Goal: Transaction & Acquisition: Purchase product/service

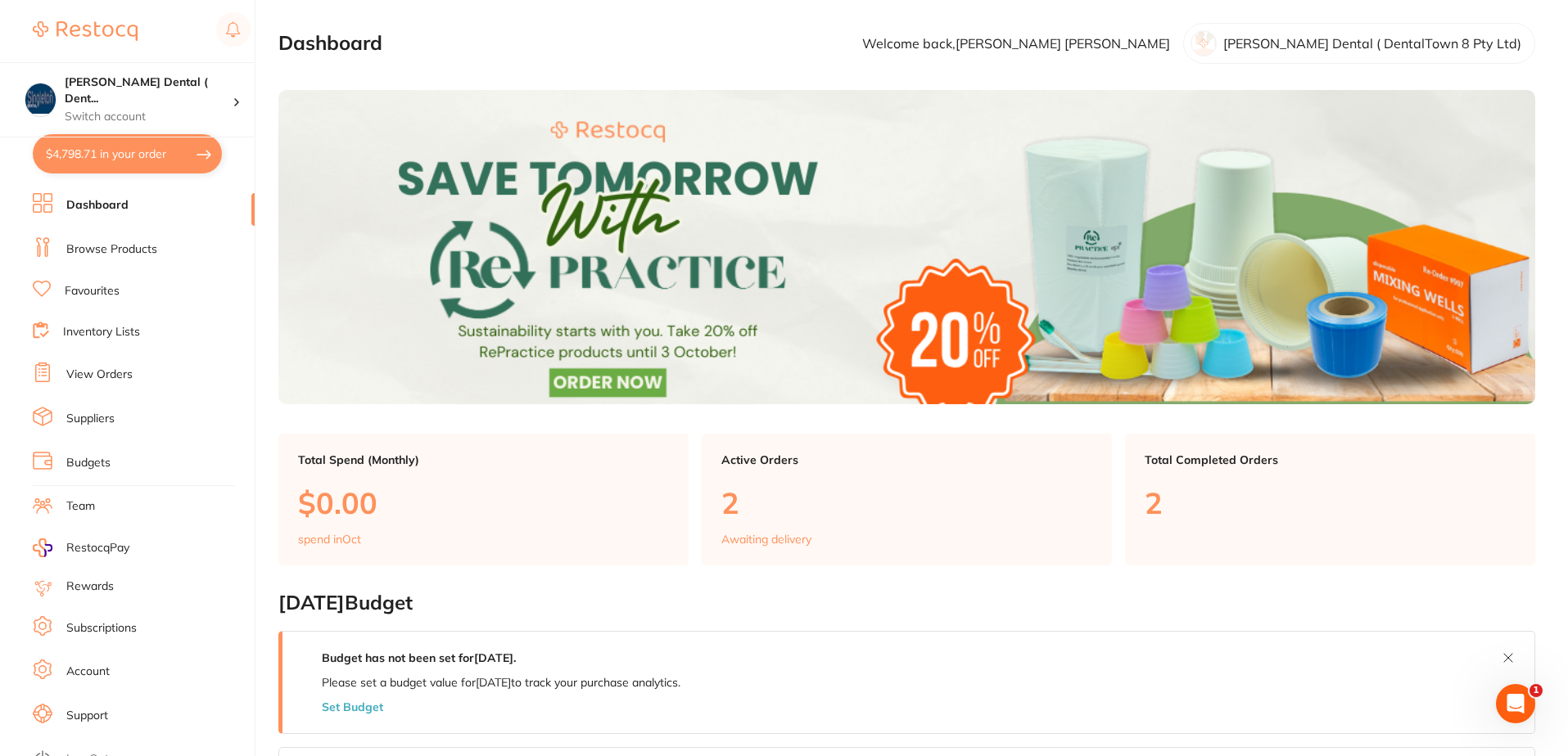
click at [143, 153] on button "$4,798.71 in your order" at bounding box center [127, 154] width 189 height 39
checkbox input "true"
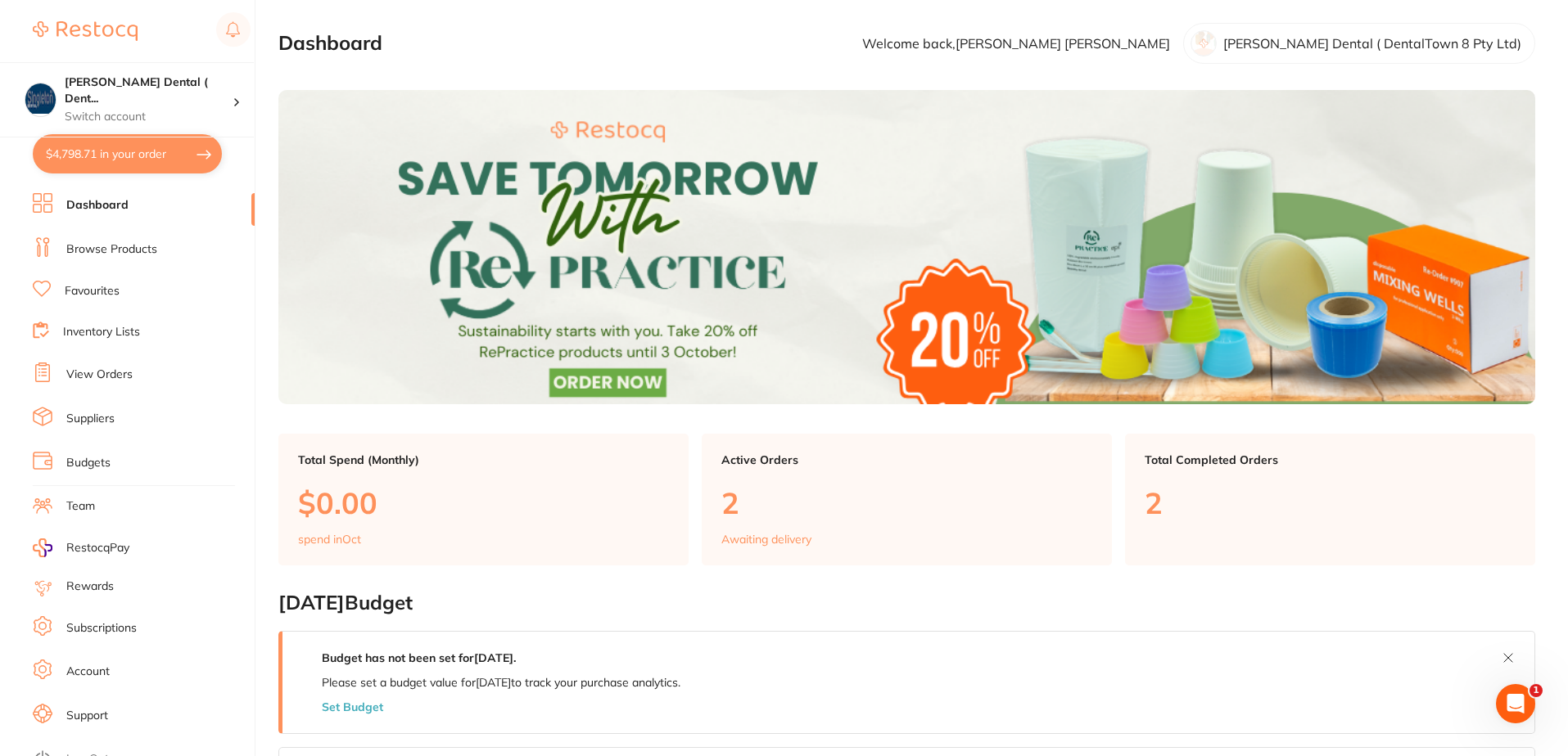
checkbox input "true"
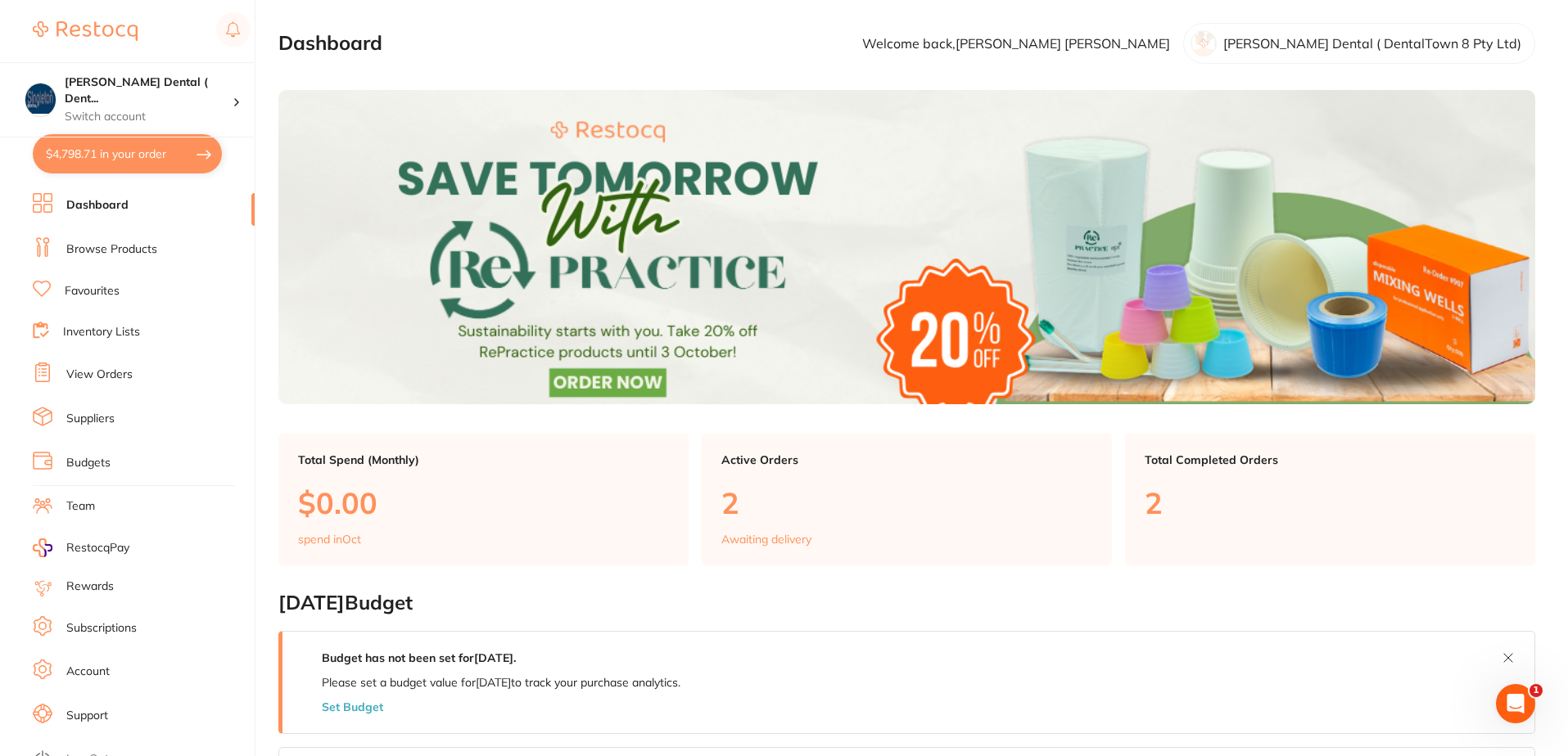
checkbox input "true"
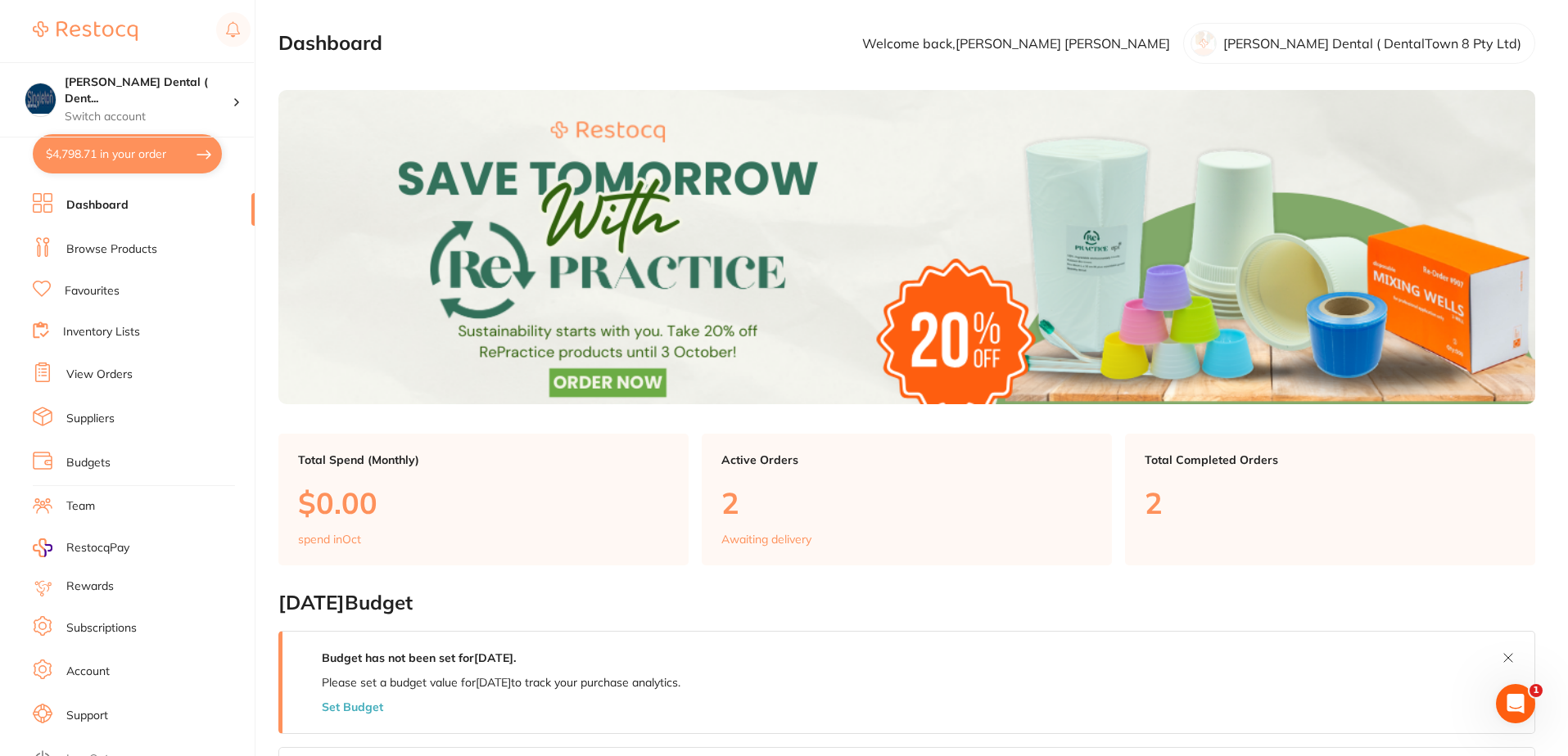
checkbox input "true"
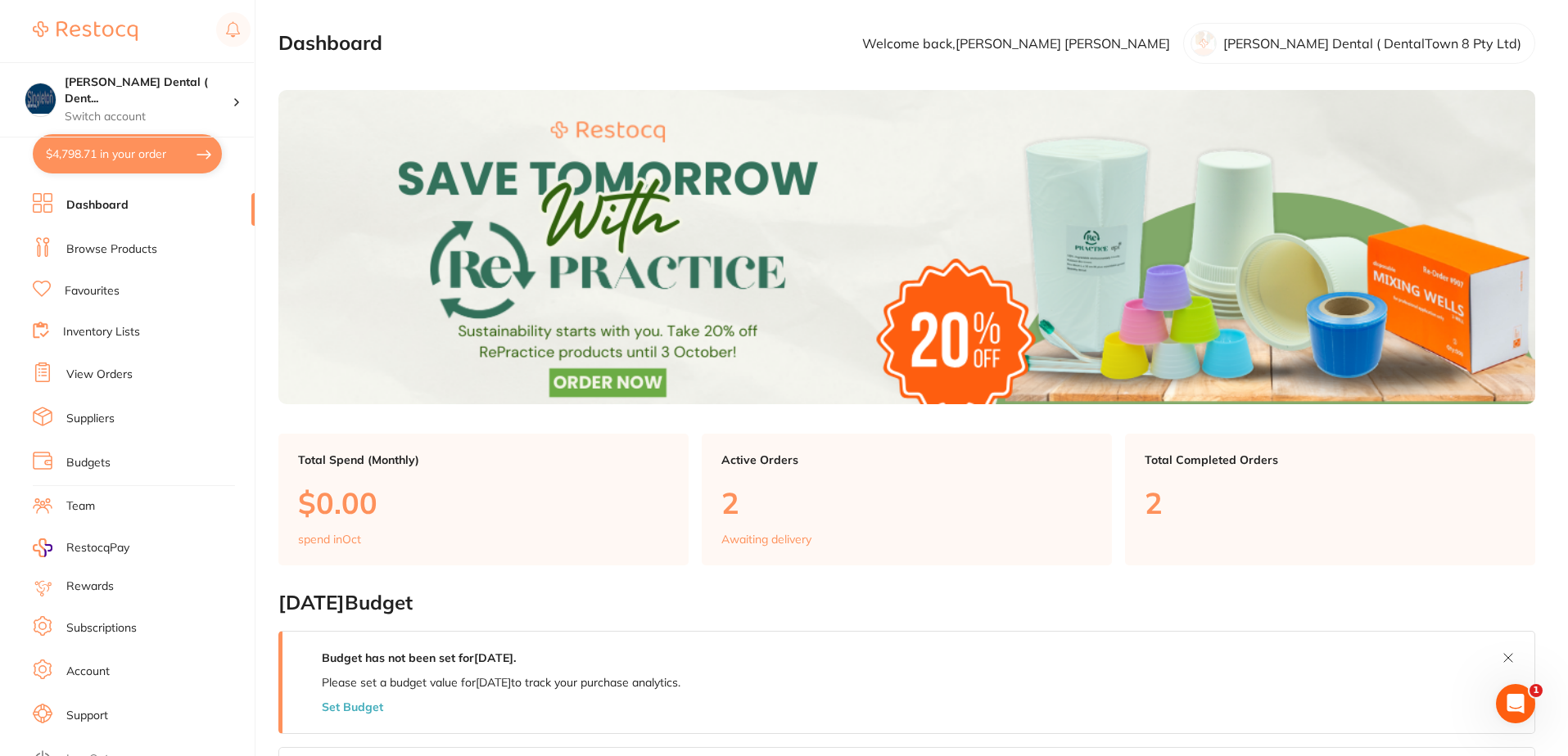
checkbox input "true"
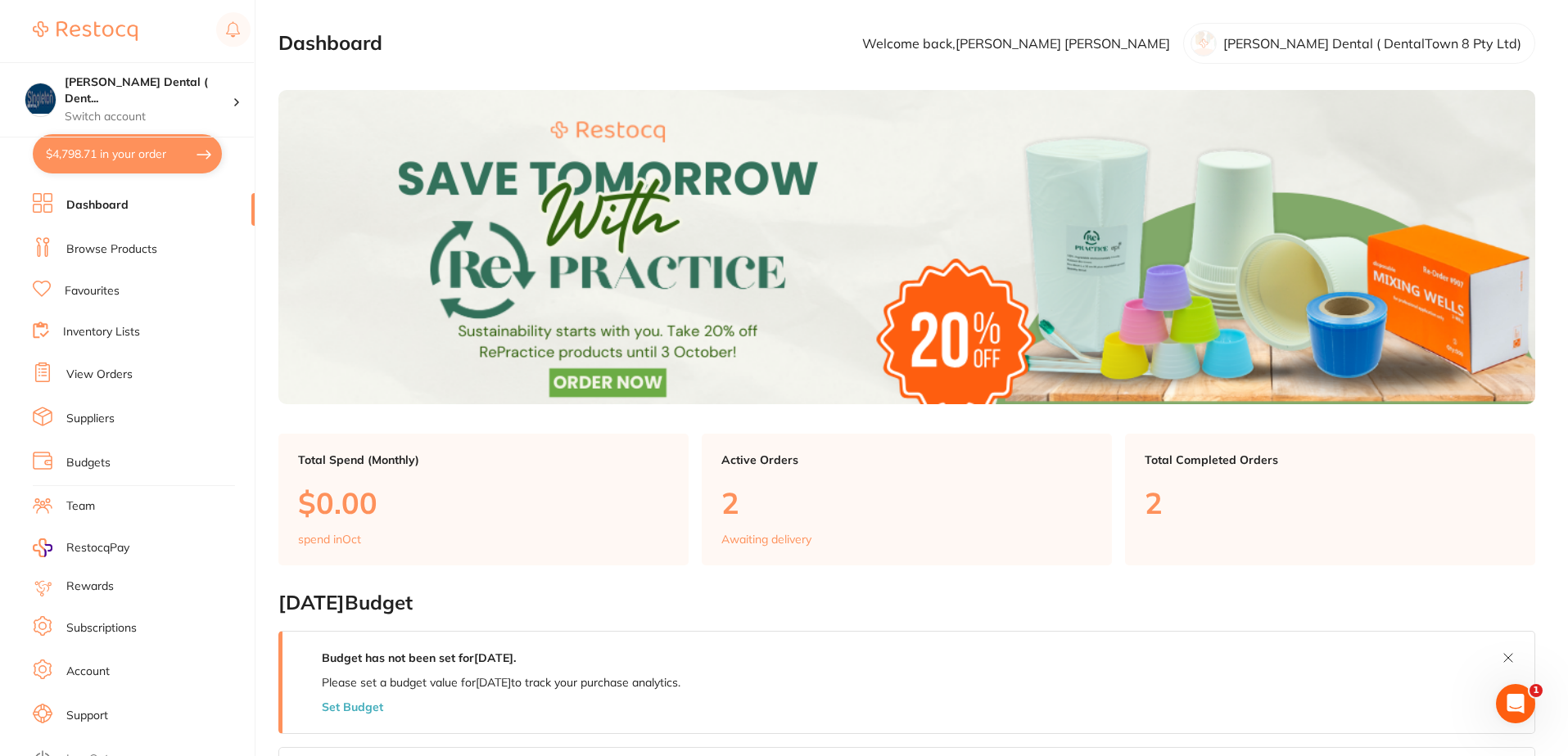
checkbox input "true"
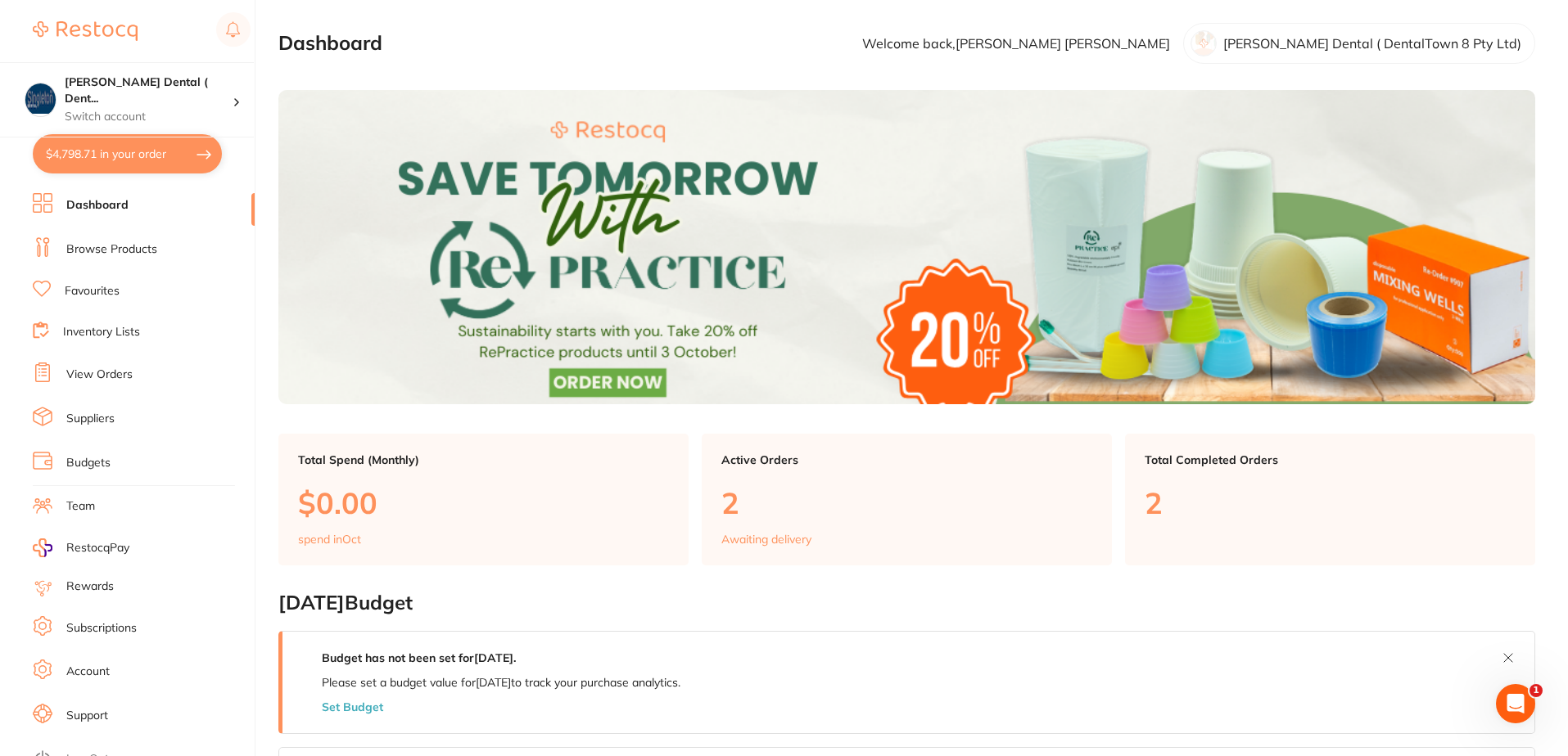
checkbox input "true"
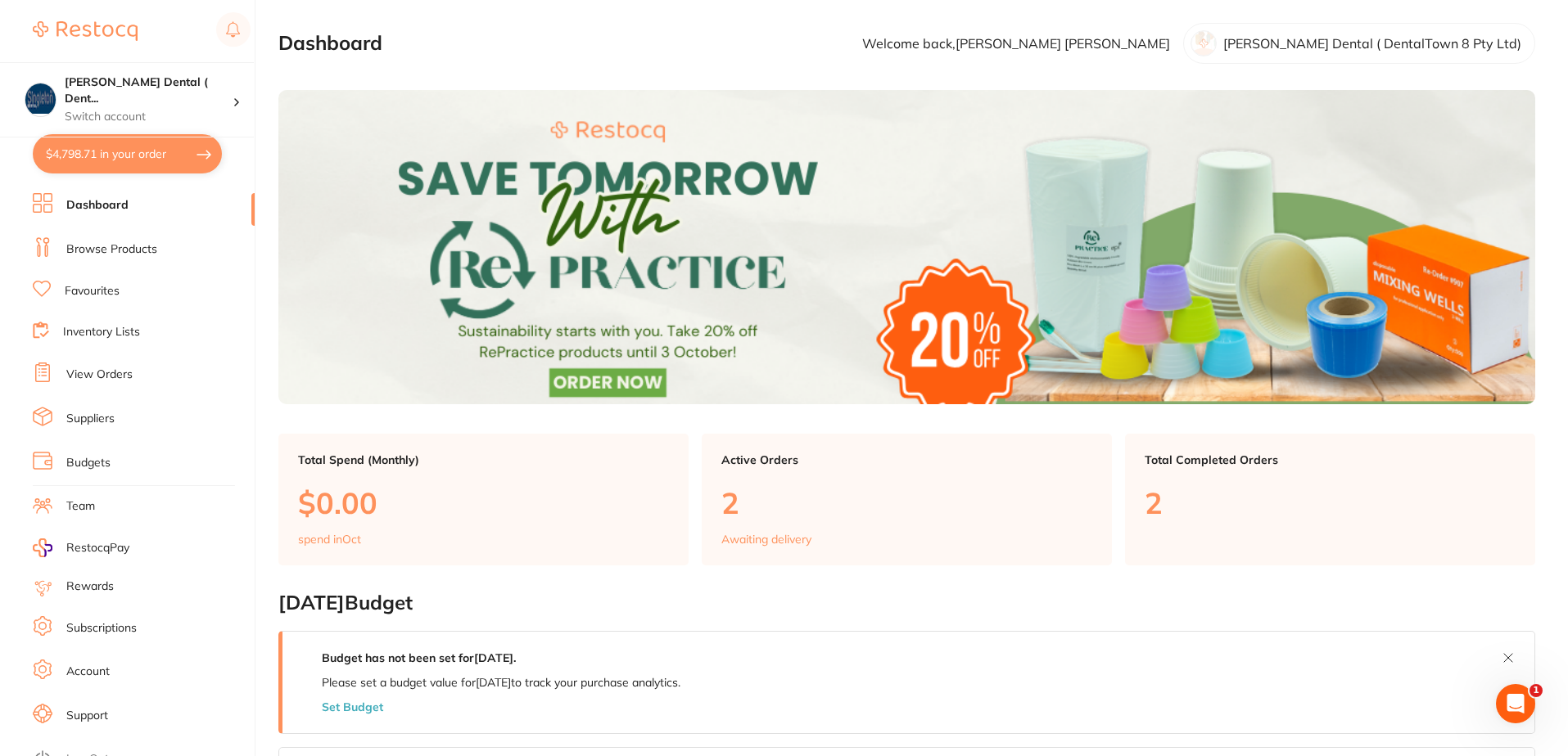
checkbox input "true"
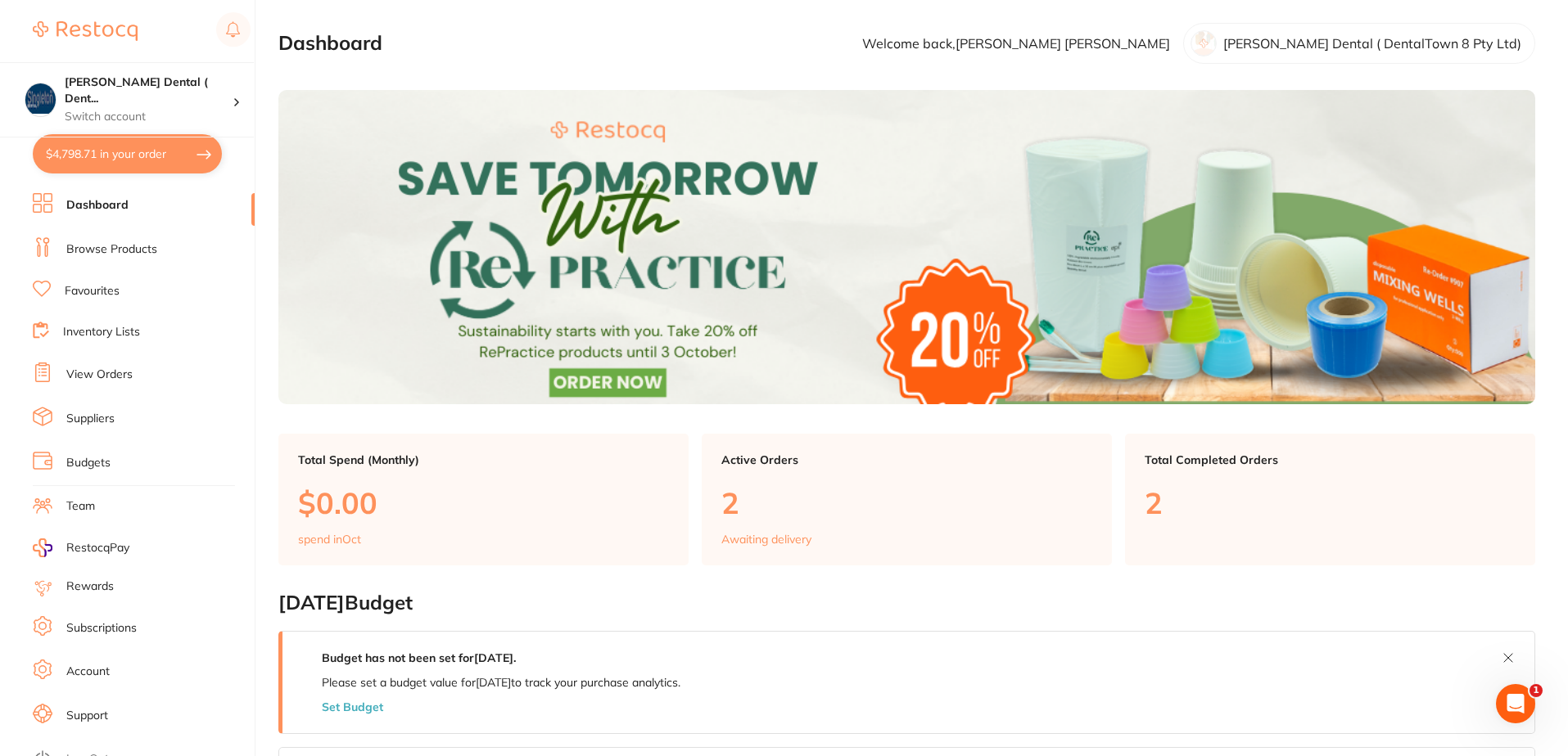
checkbox input "true"
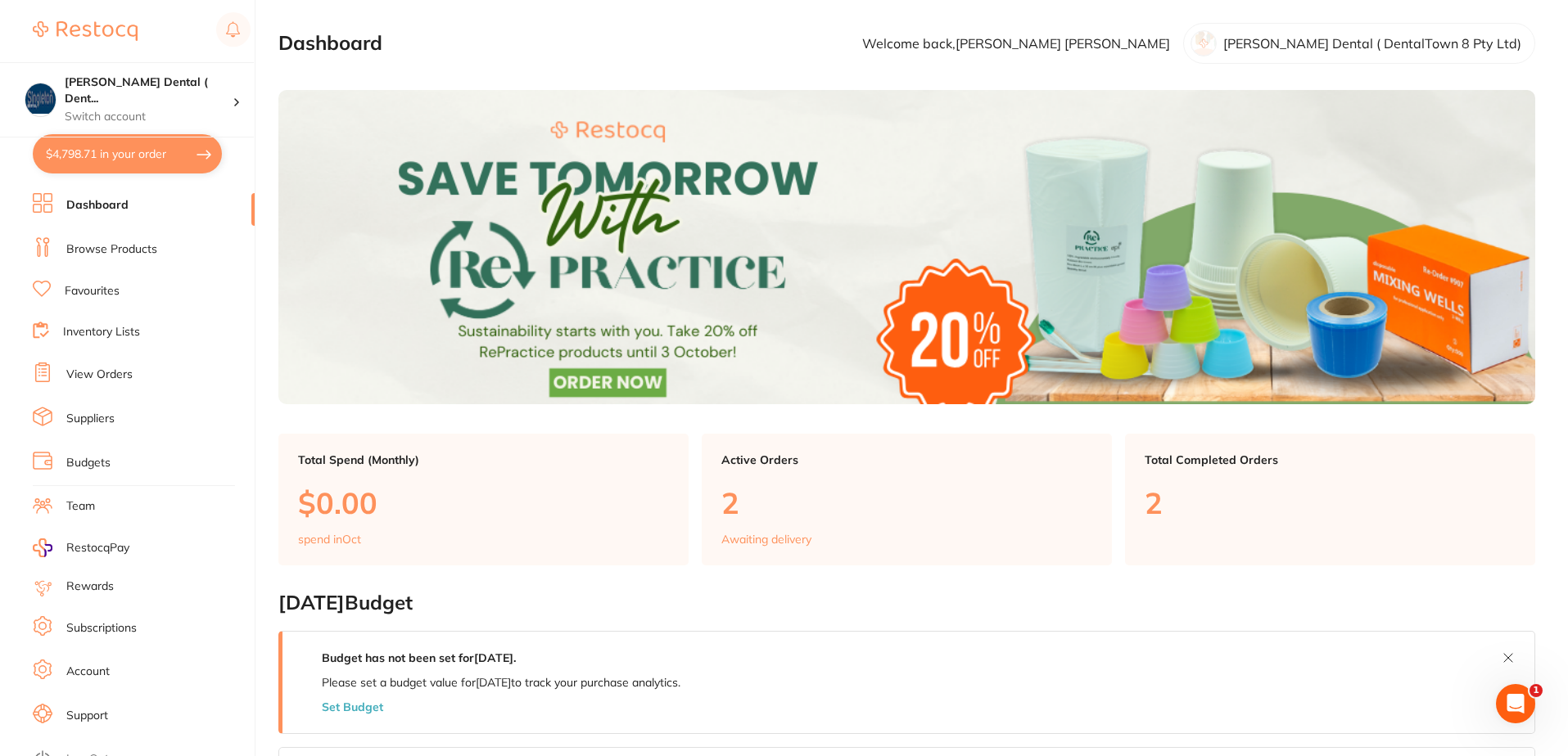
checkbox input "true"
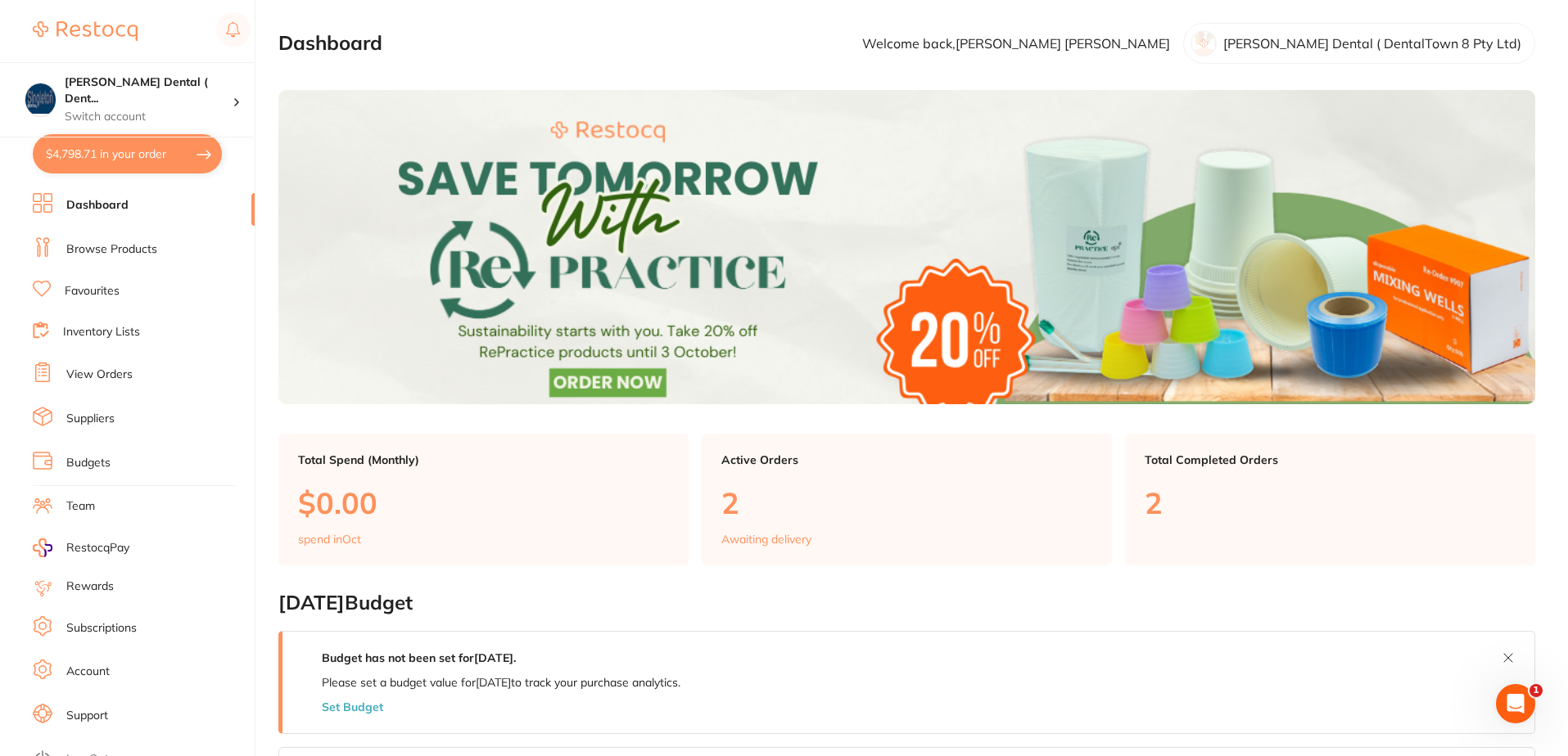
checkbox input "true"
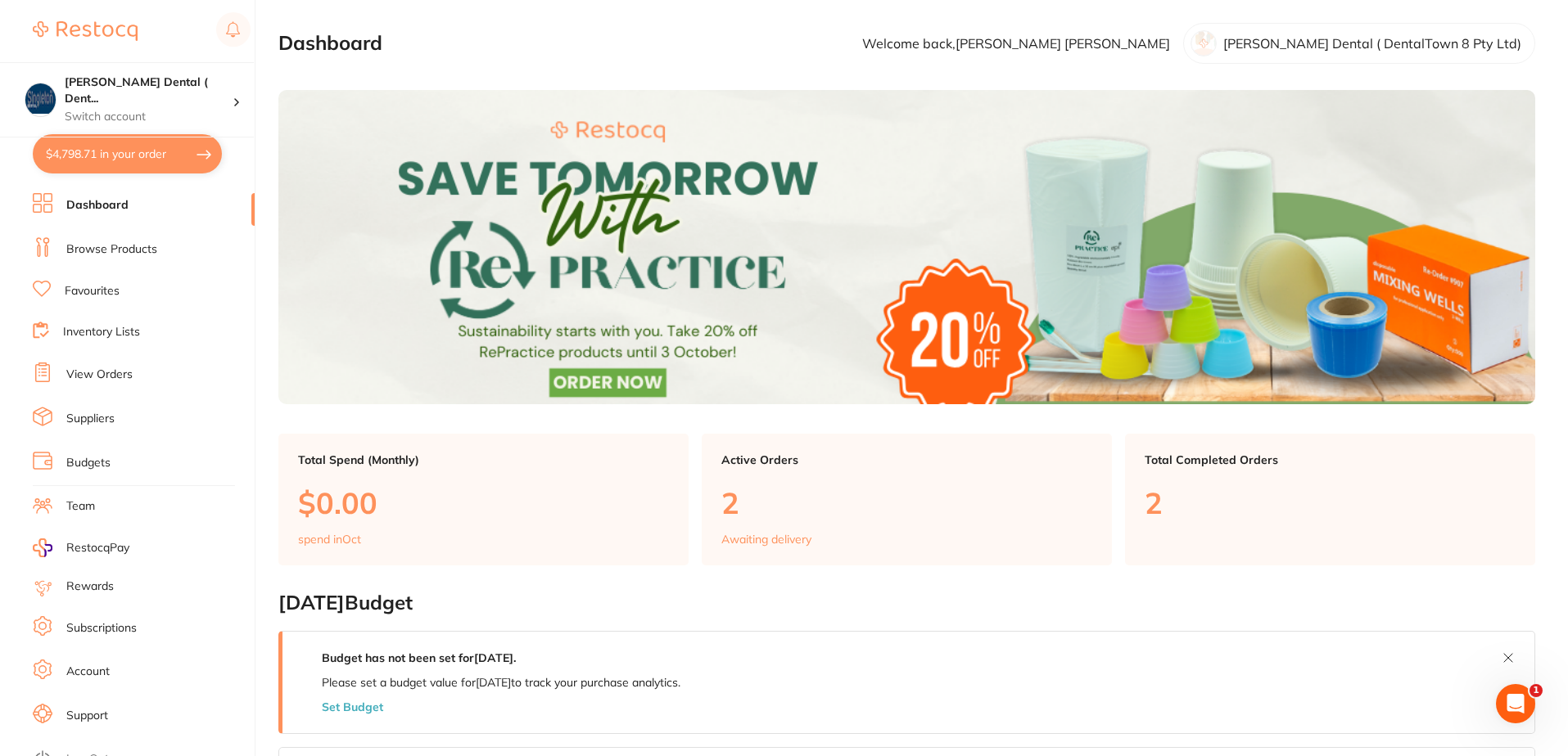
checkbox input "true"
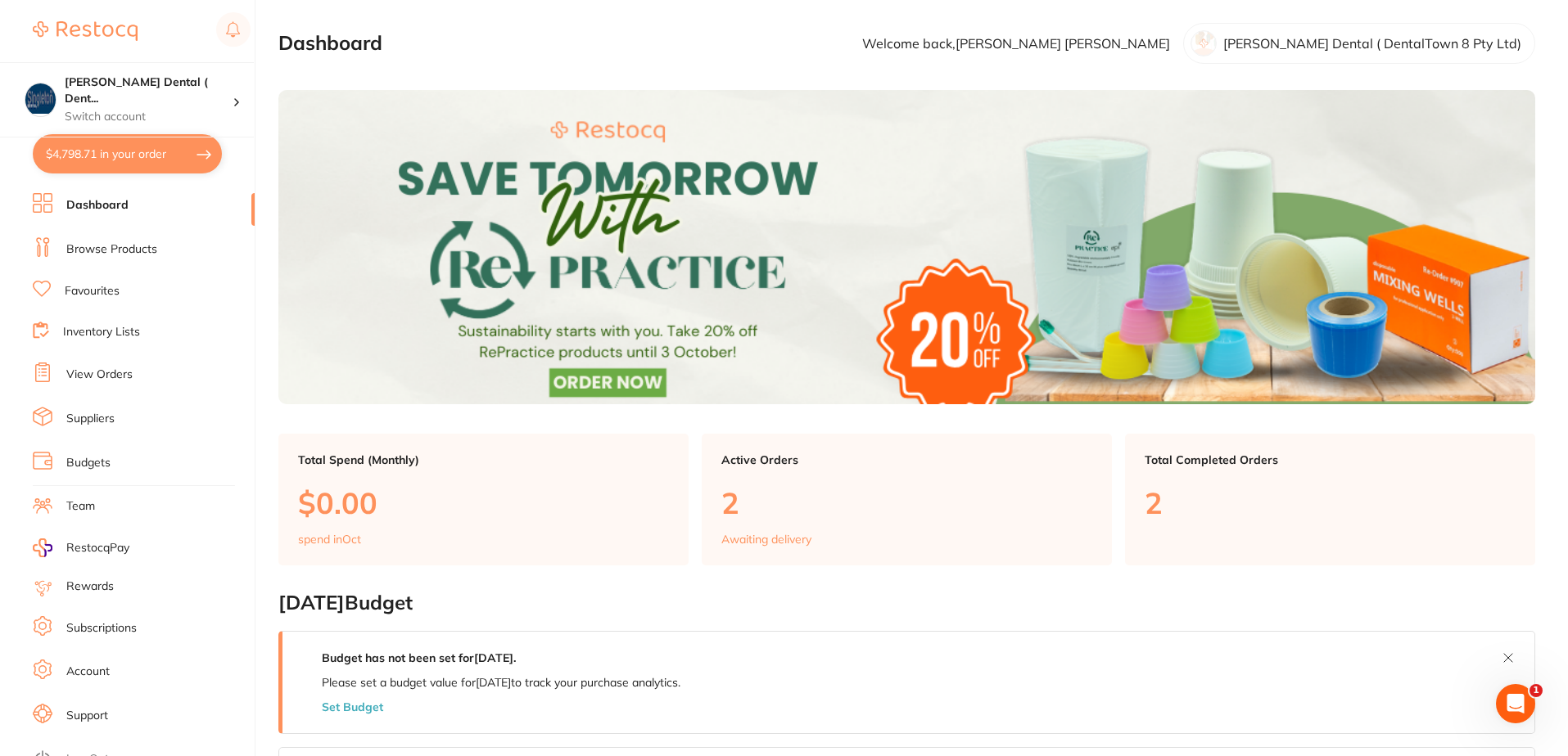
checkbox input "true"
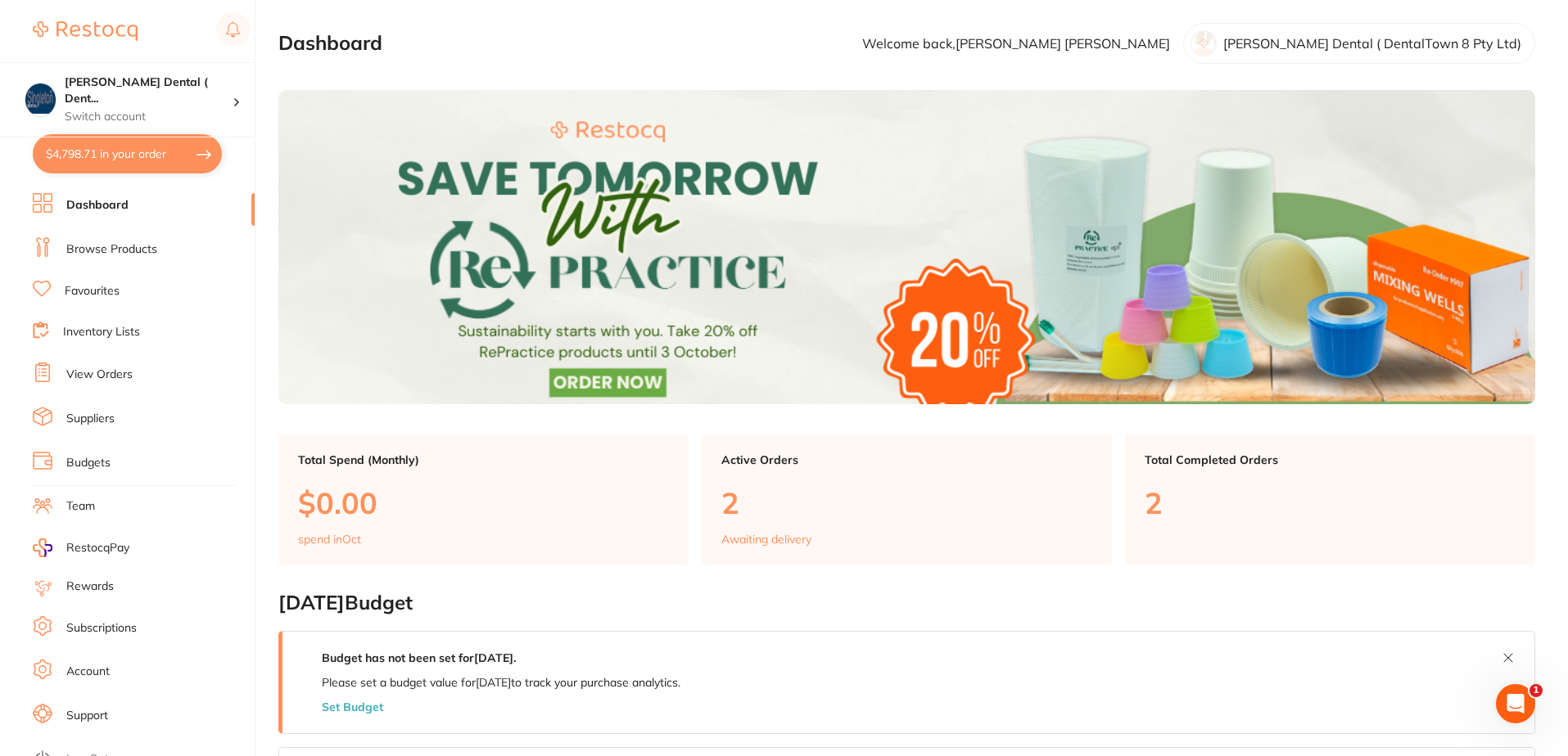
checkbox input "true"
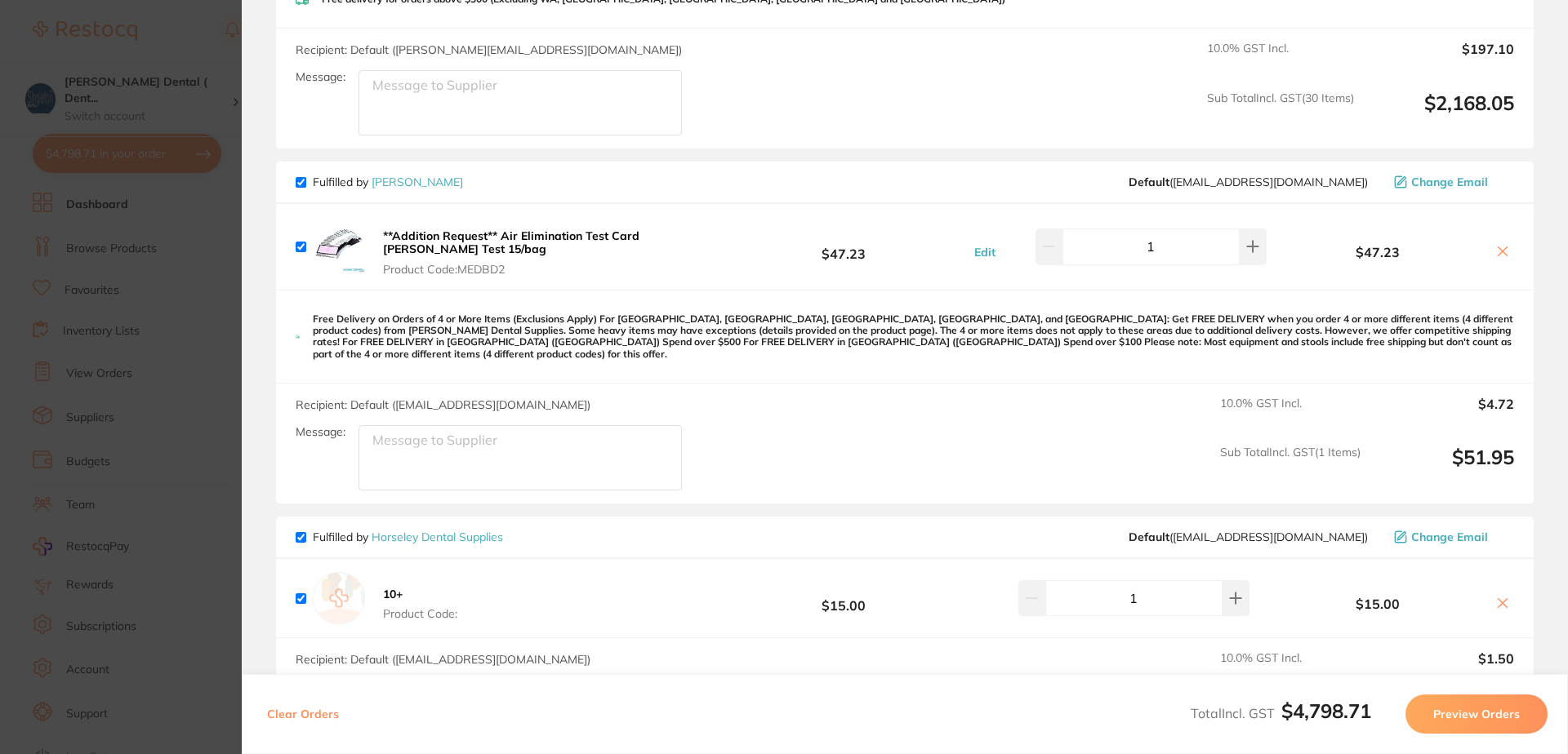
scroll to position [5627, 0]
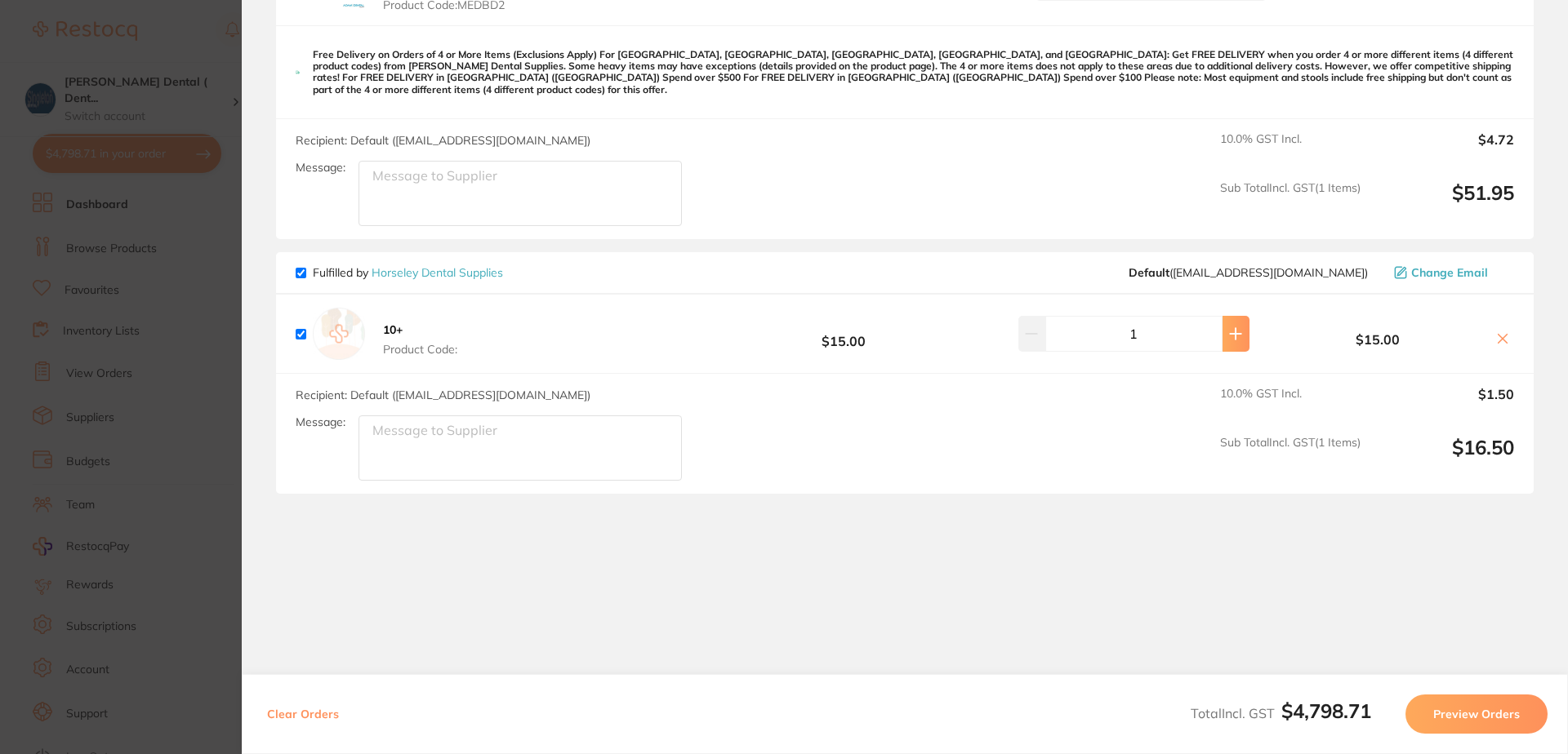
click at [1229, 332] on icon at bounding box center [1234, 333] width 11 height 11
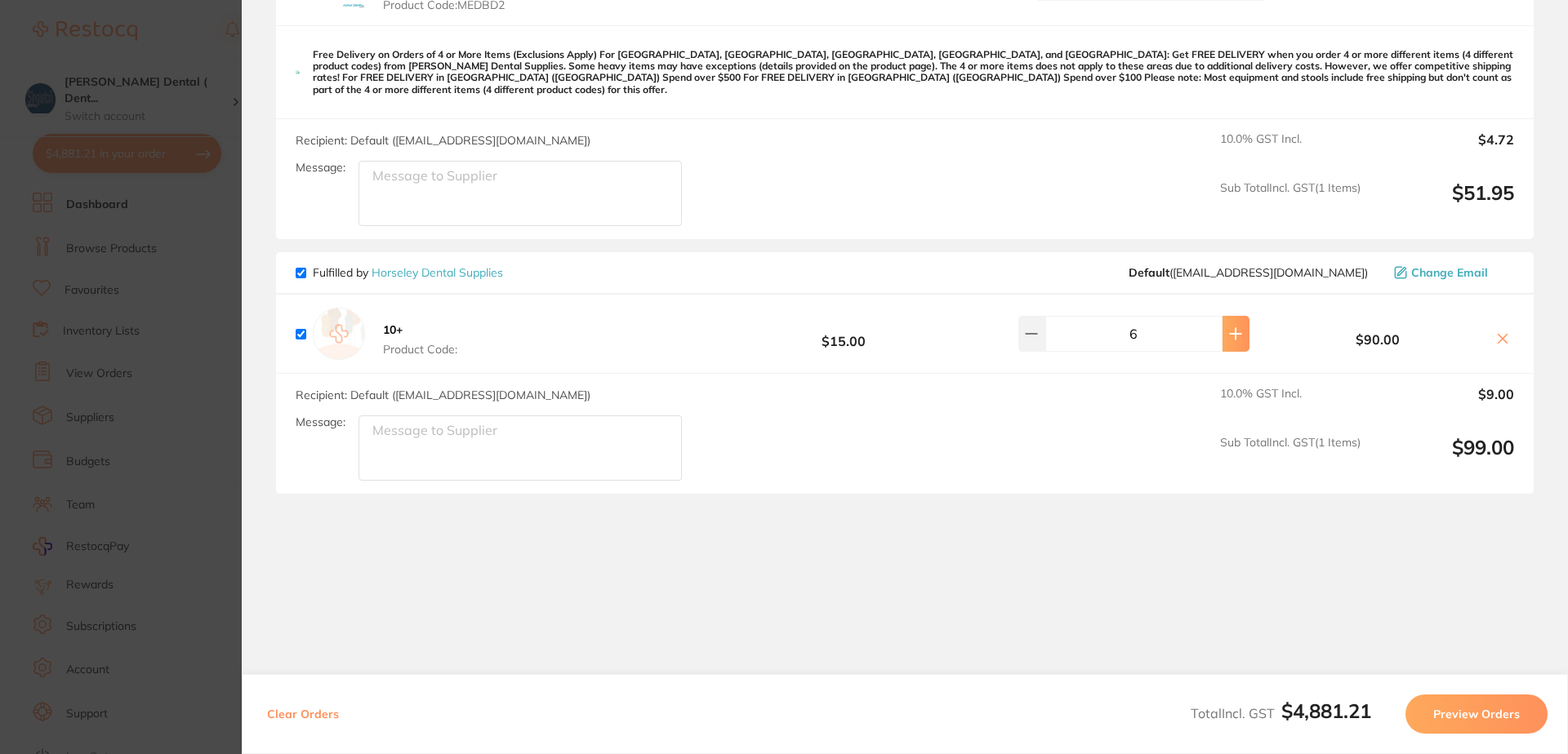
click at [1229, 332] on icon at bounding box center [1234, 333] width 11 height 11
type input "10"
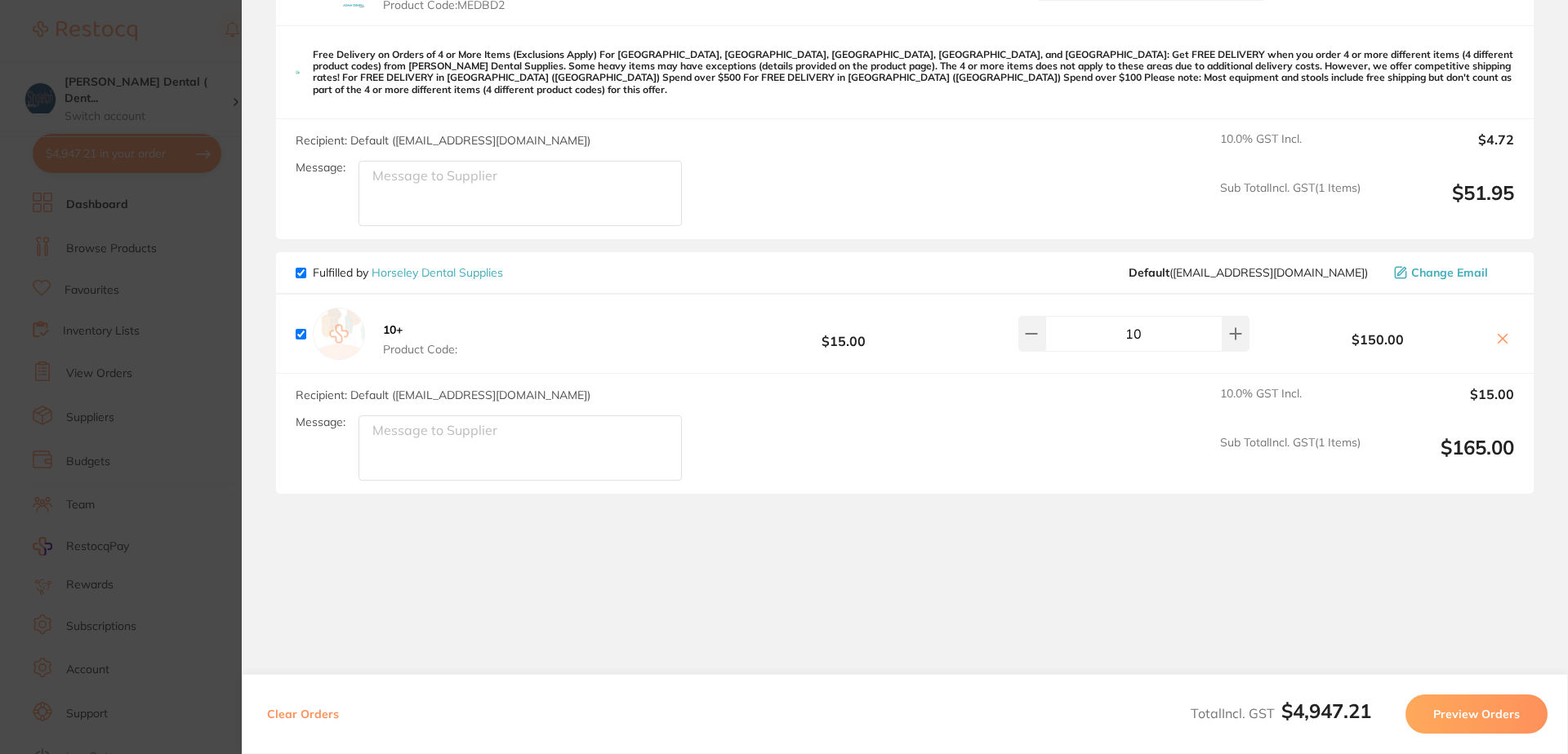
click at [1476, 713] on button "Preview Orders" at bounding box center [1476, 715] width 142 height 39
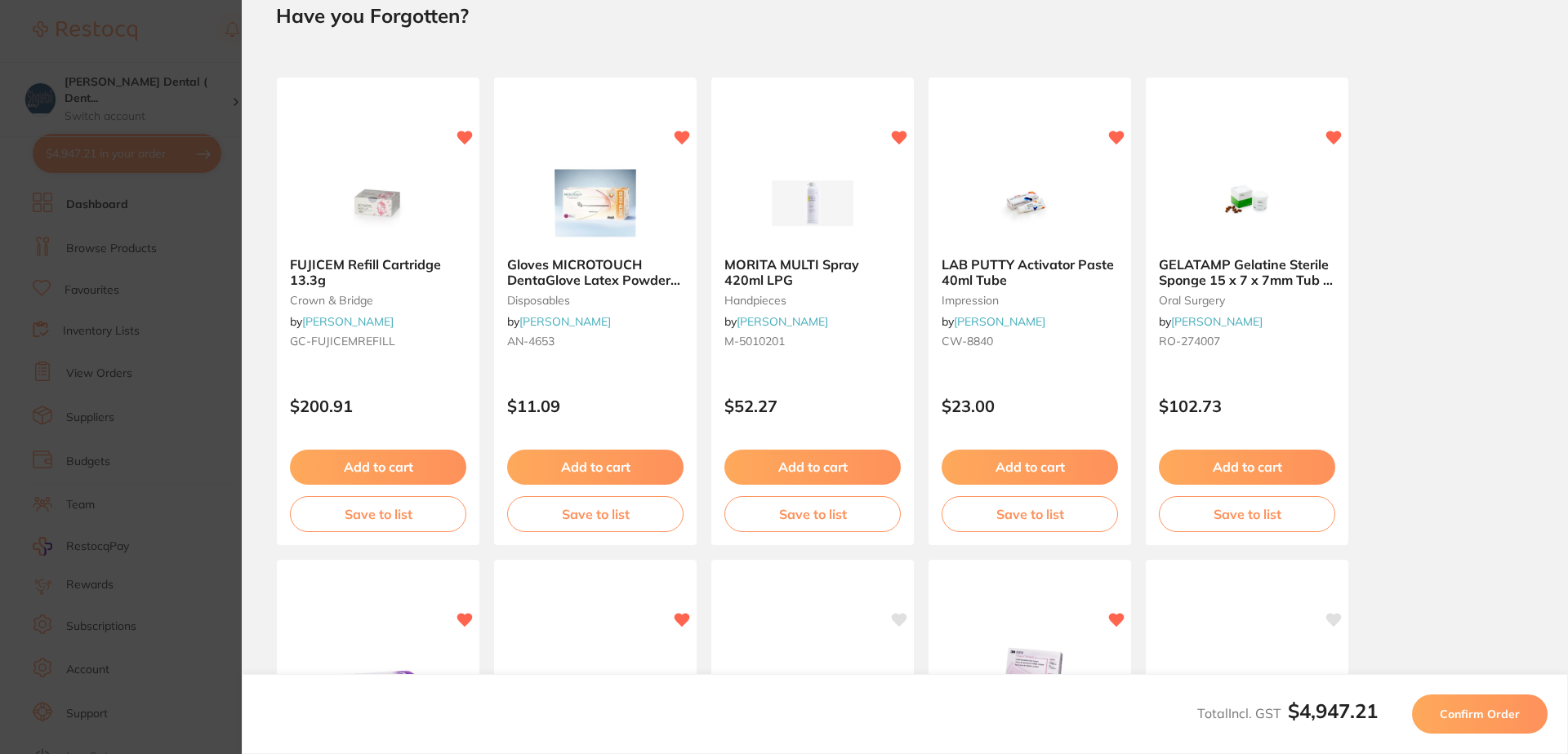
scroll to position [0, 0]
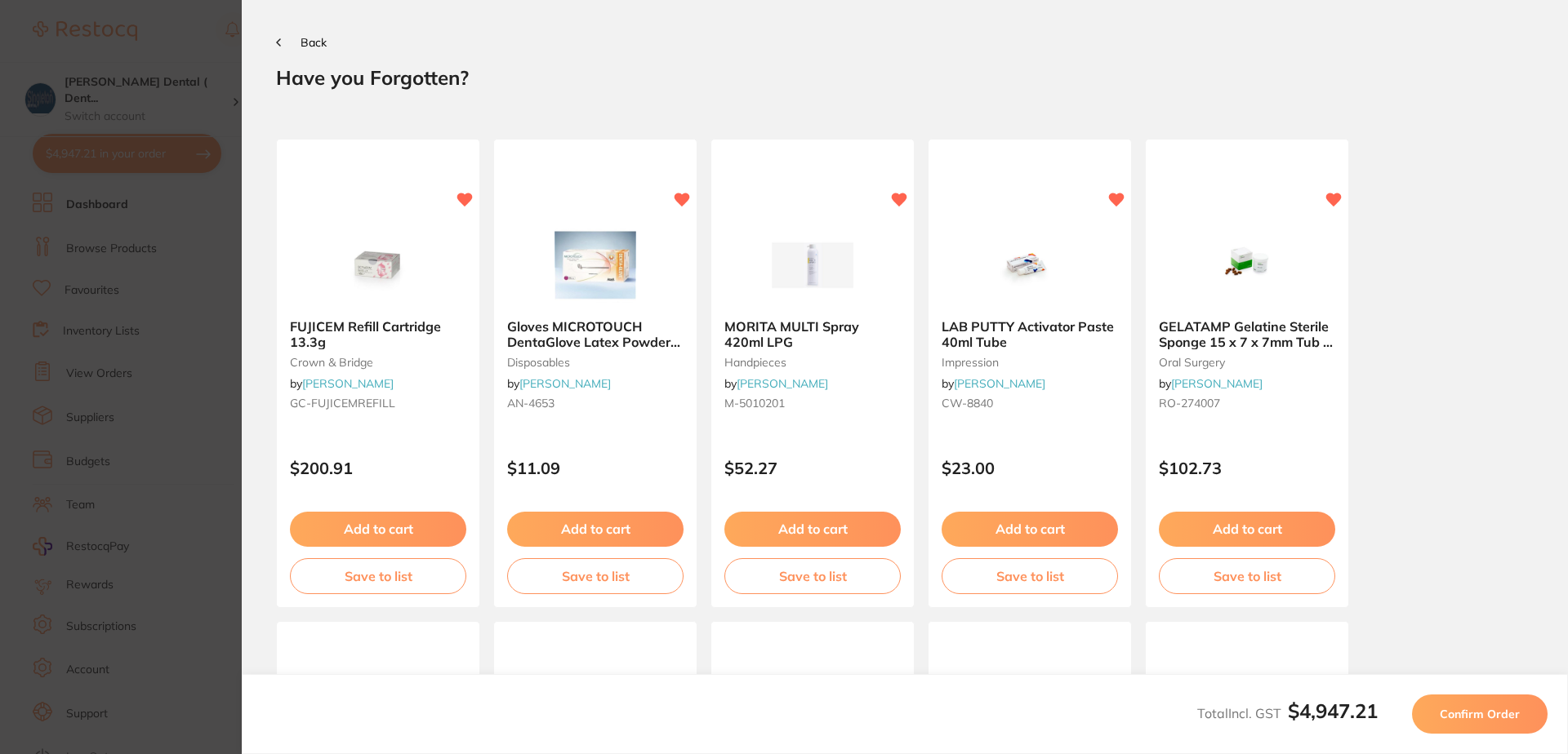
click at [319, 41] on span "Back" at bounding box center [313, 42] width 27 height 15
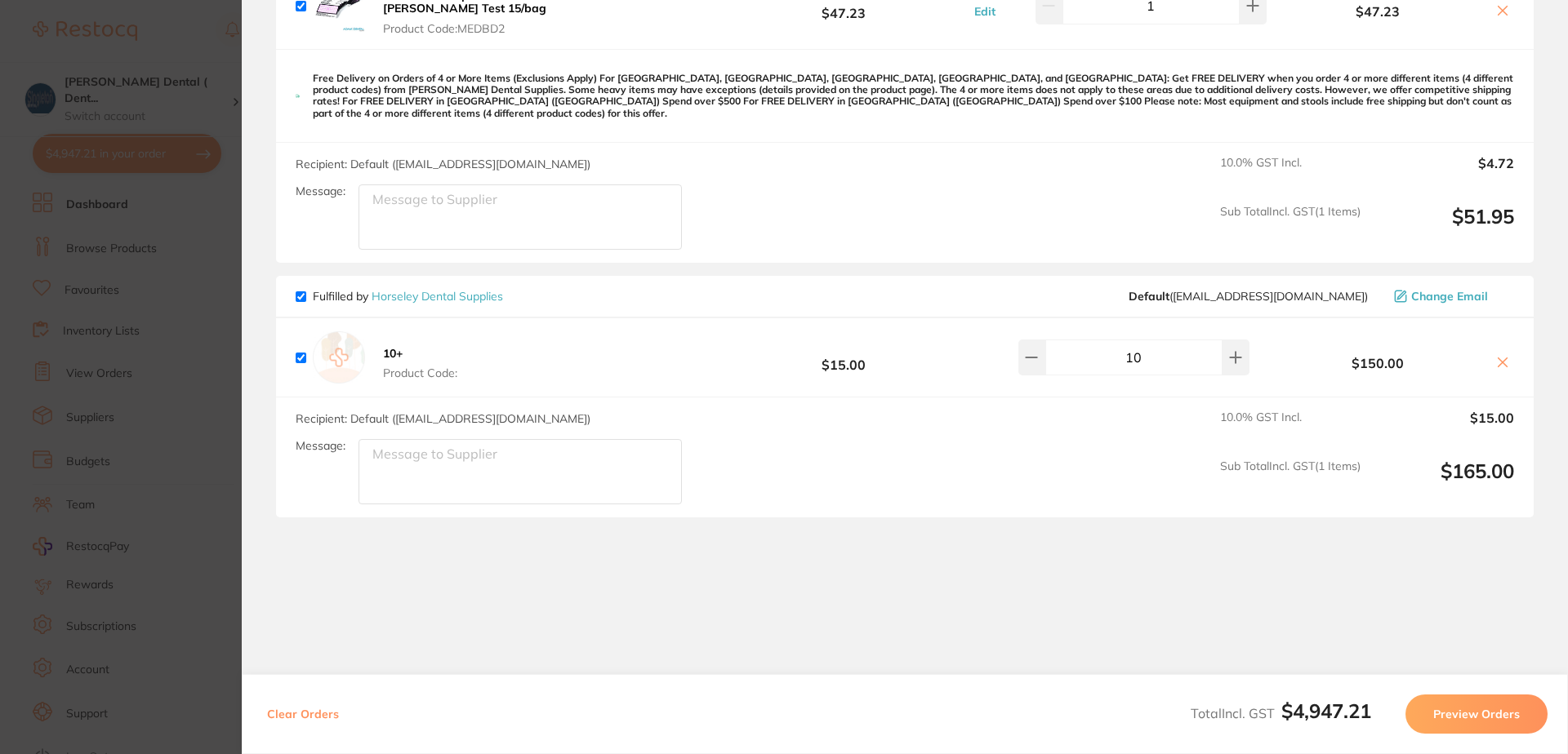
scroll to position [5627, 0]
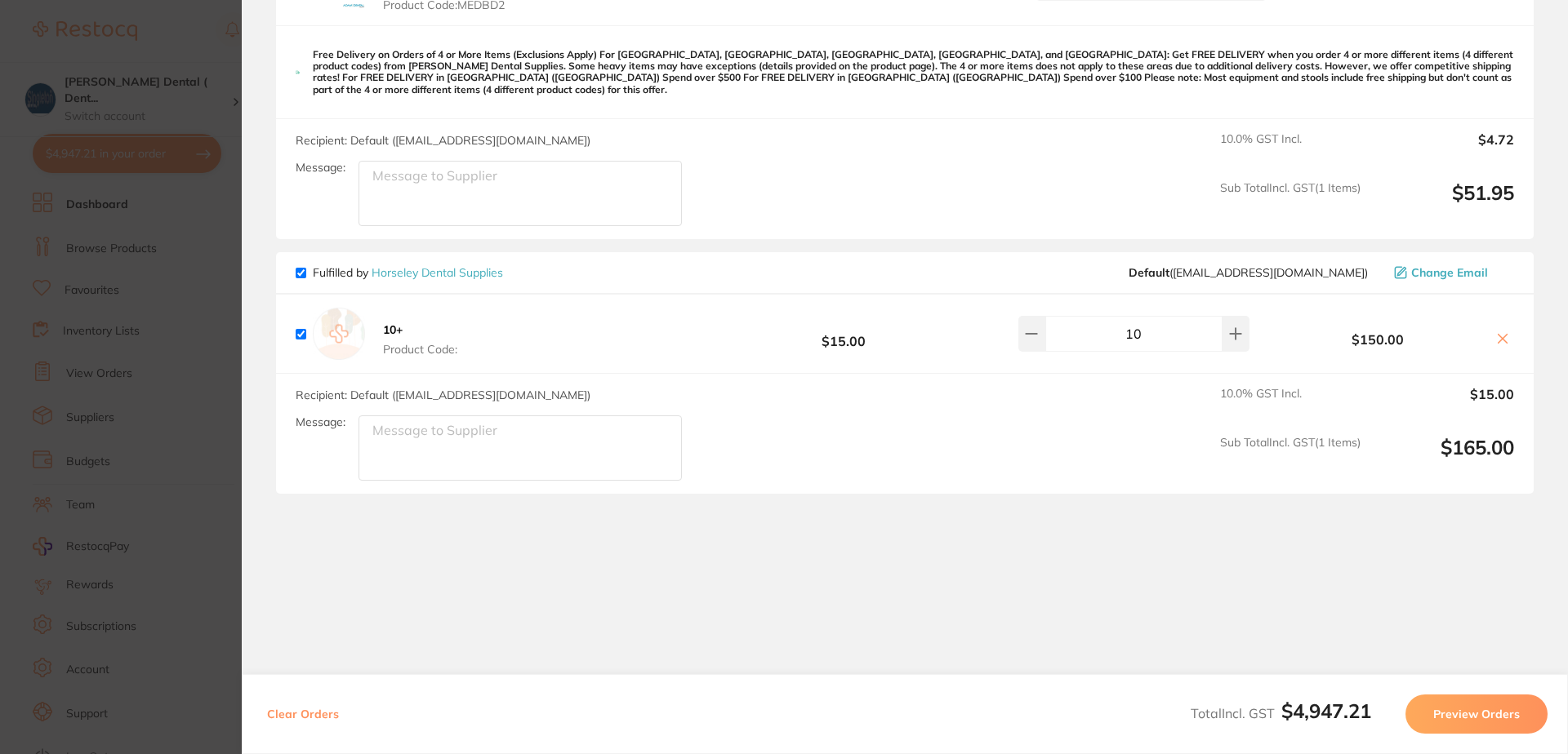
click at [1478, 714] on button "Preview Orders" at bounding box center [1476, 715] width 142 height 39
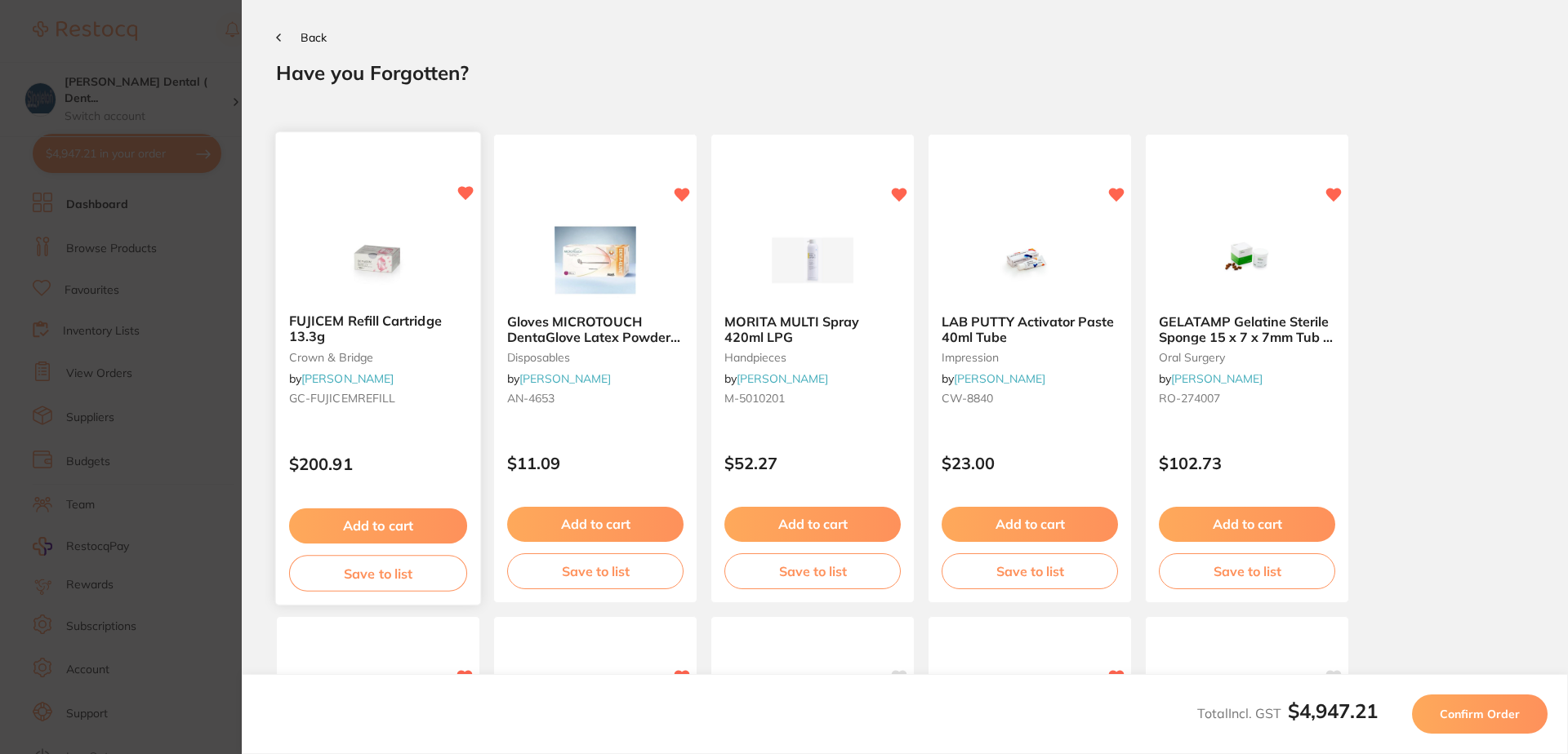
scroll to position [0, 0]
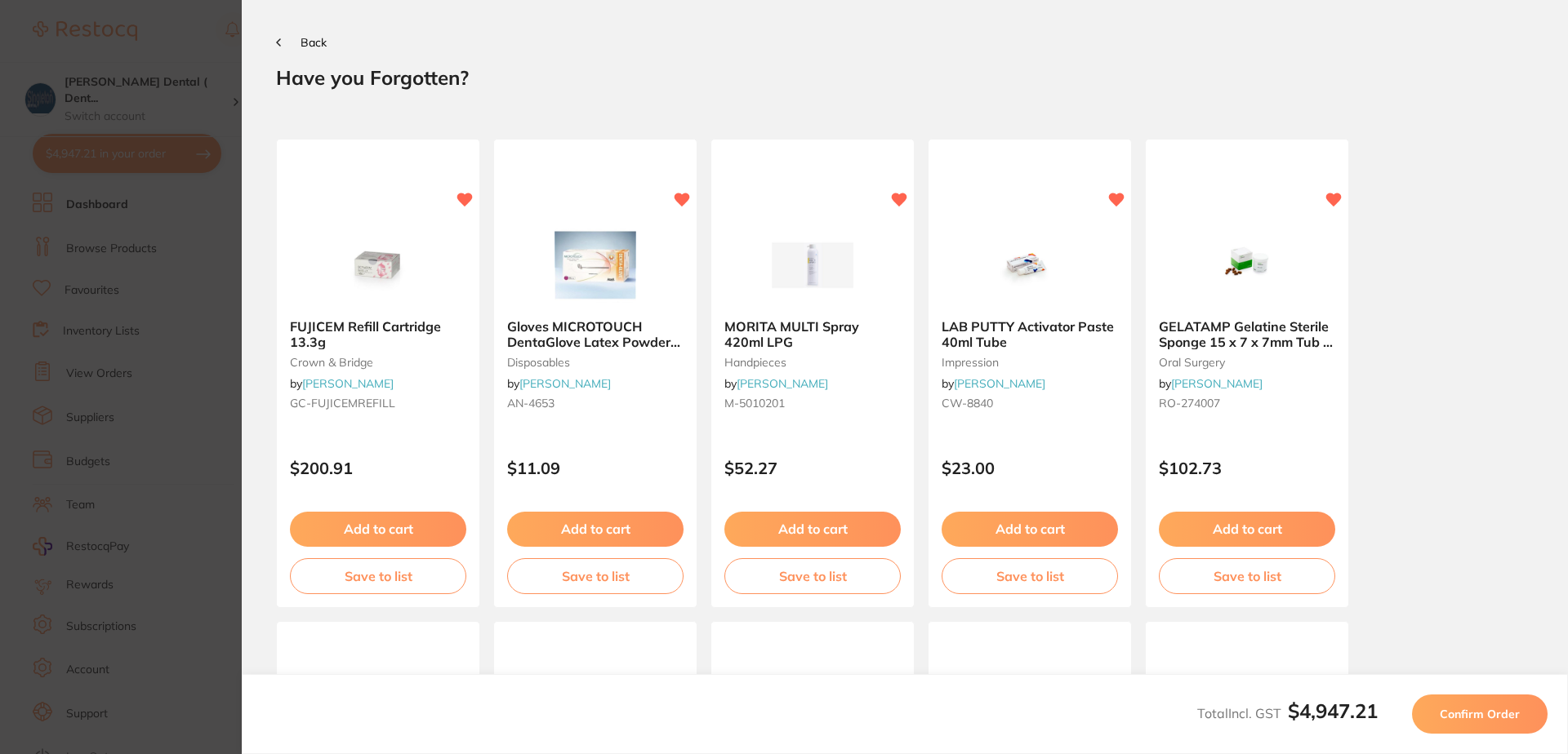
click at [313, 43] on span "Back" at bounding box center [313, 42] width 27 height 15
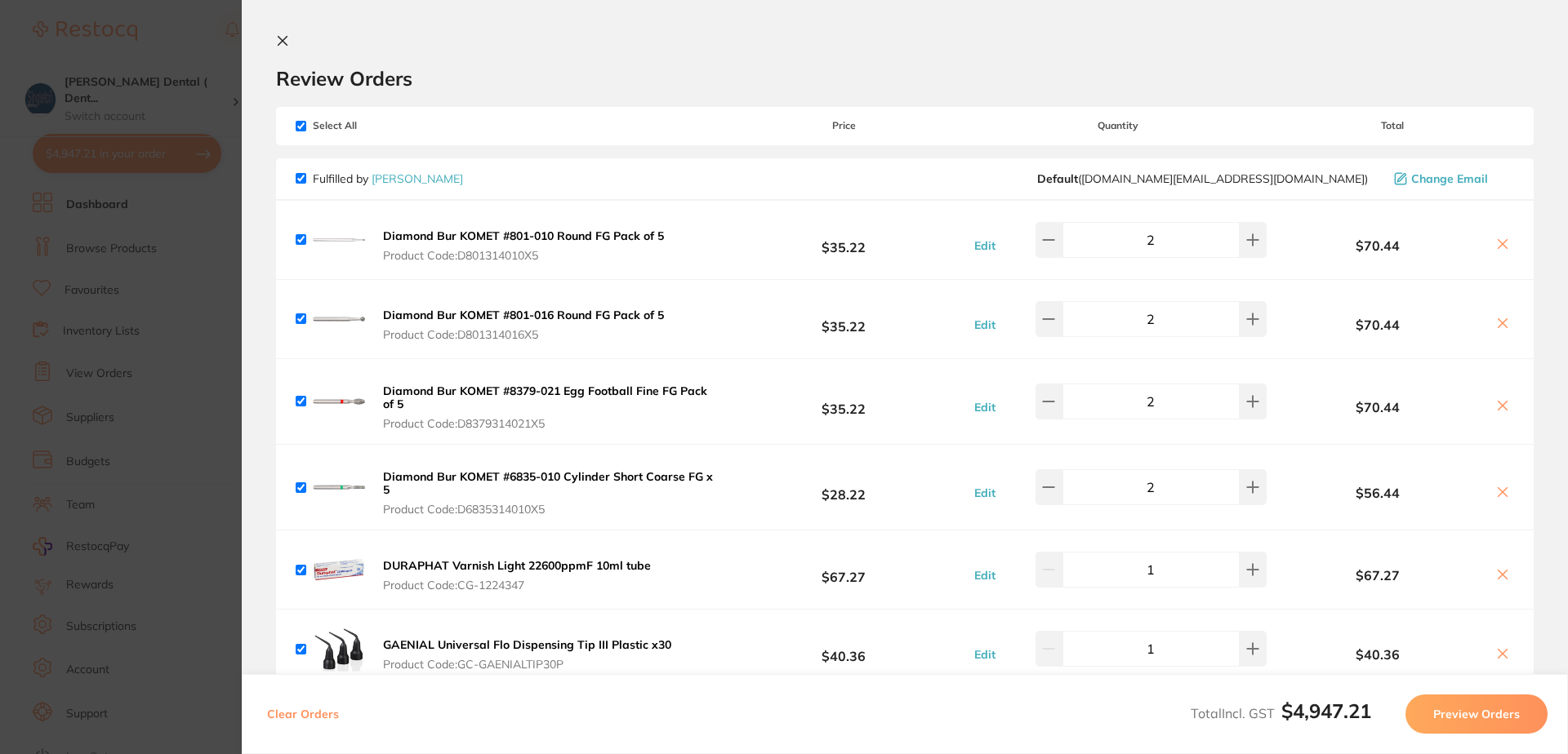
click at [281, 39] on icon at bounding box center [283, 40] width 9 height 9
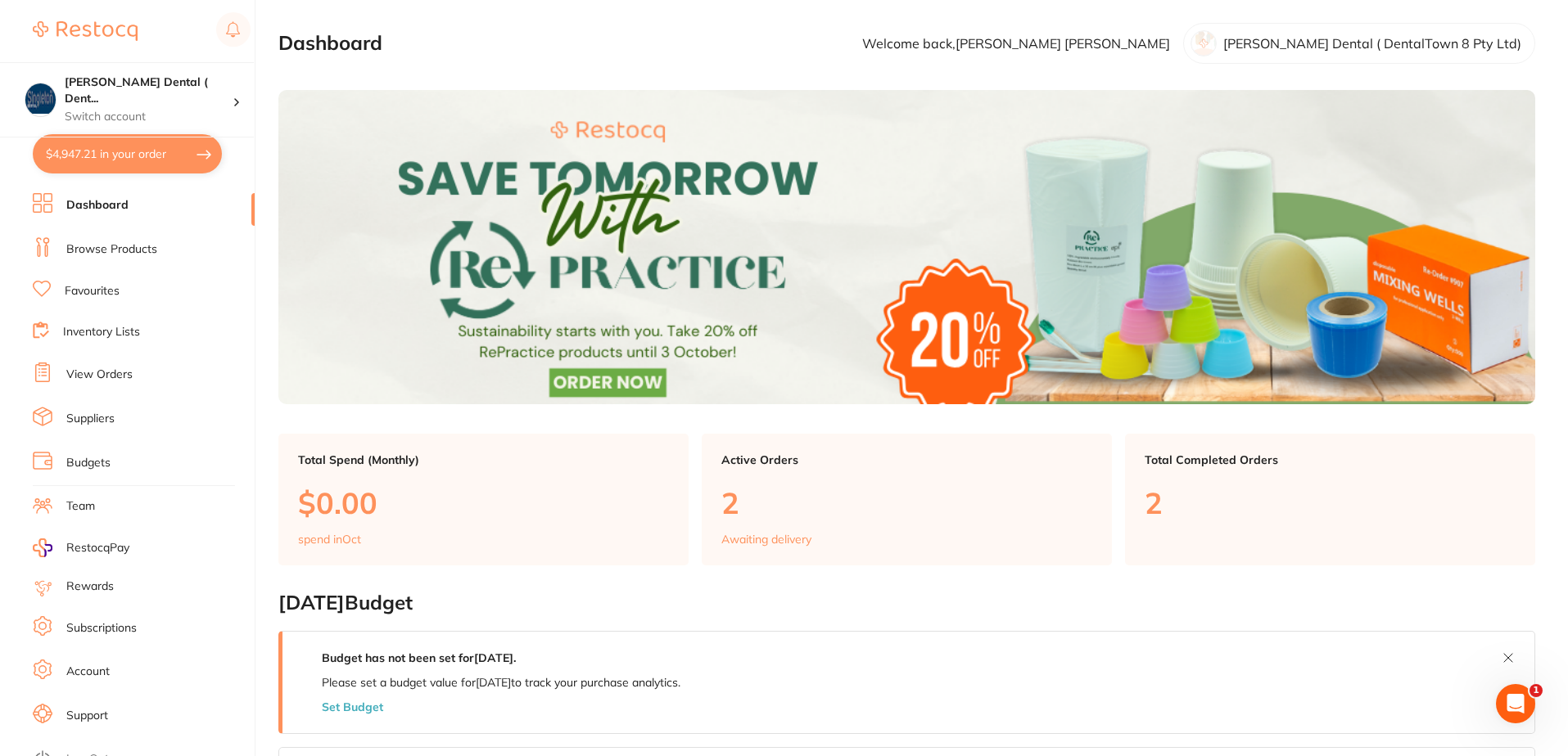
click at [113, 248] on link "Browse Products" at bounding box center [111, 249] width 91 height 17
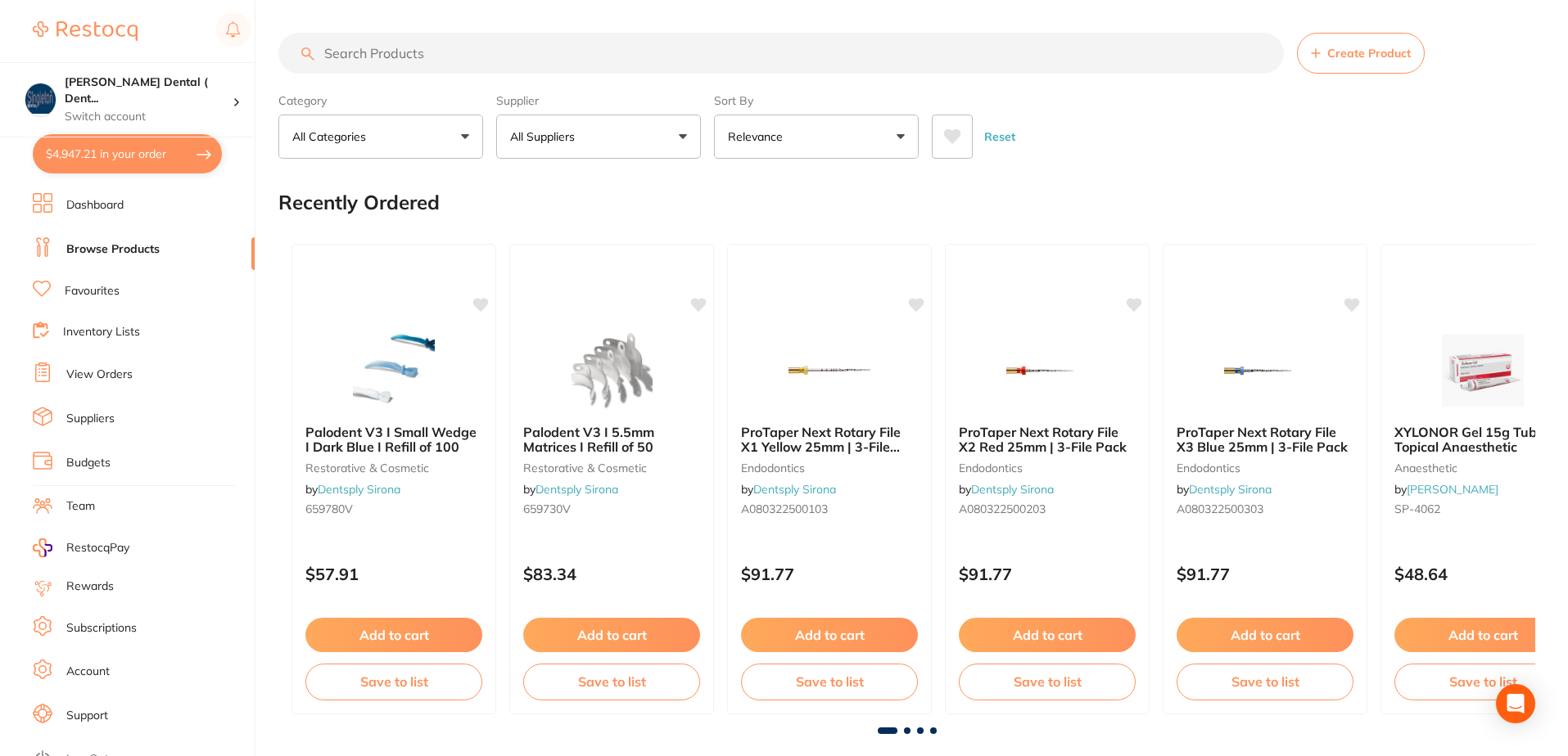
click at [437, 57] on input "search" at bounding box center [781, 53] width 1005 height 41
click at [681, 134] on button "All Suppliers" at bounding box center [598, 136] width 205 height 44
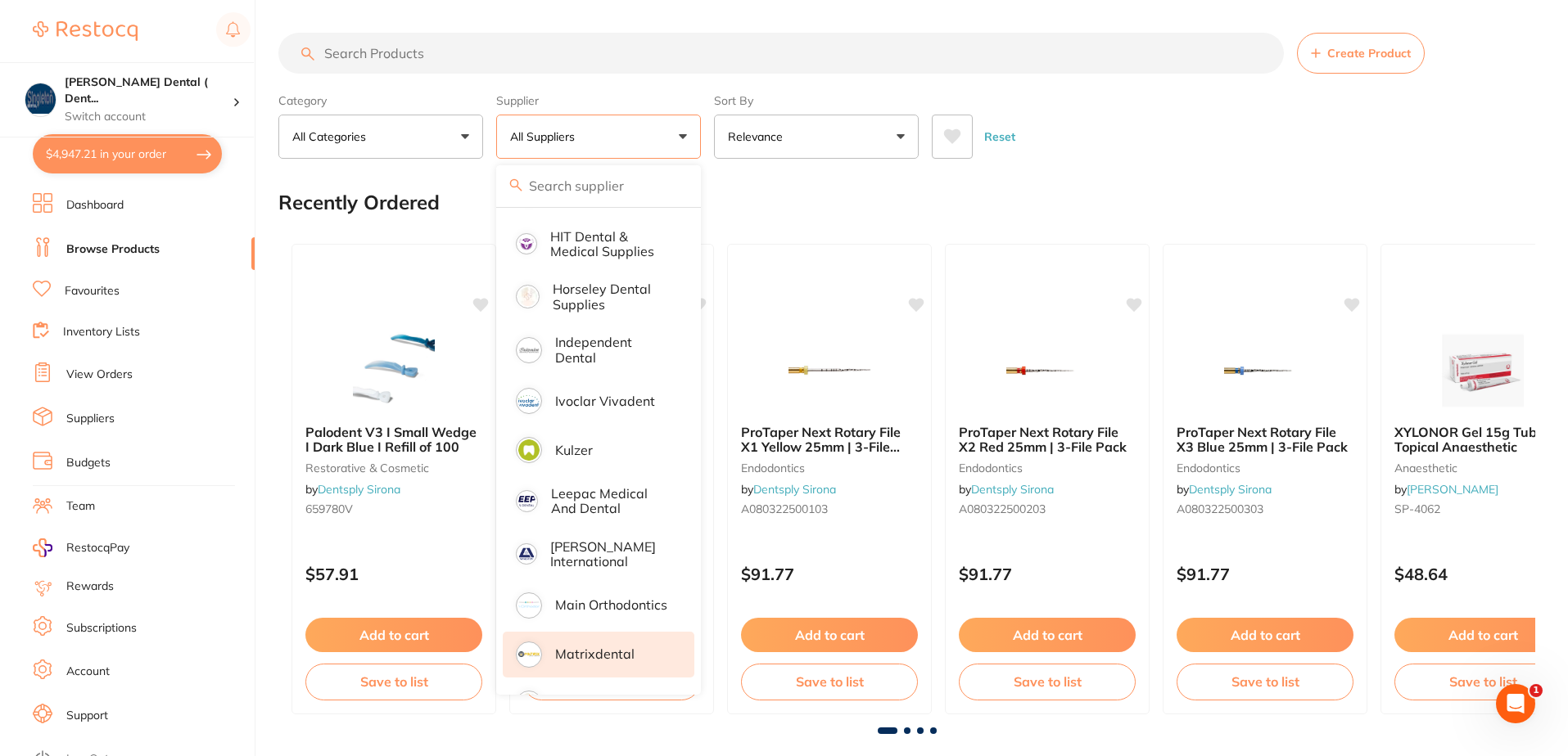
scroll to position [901, 0]
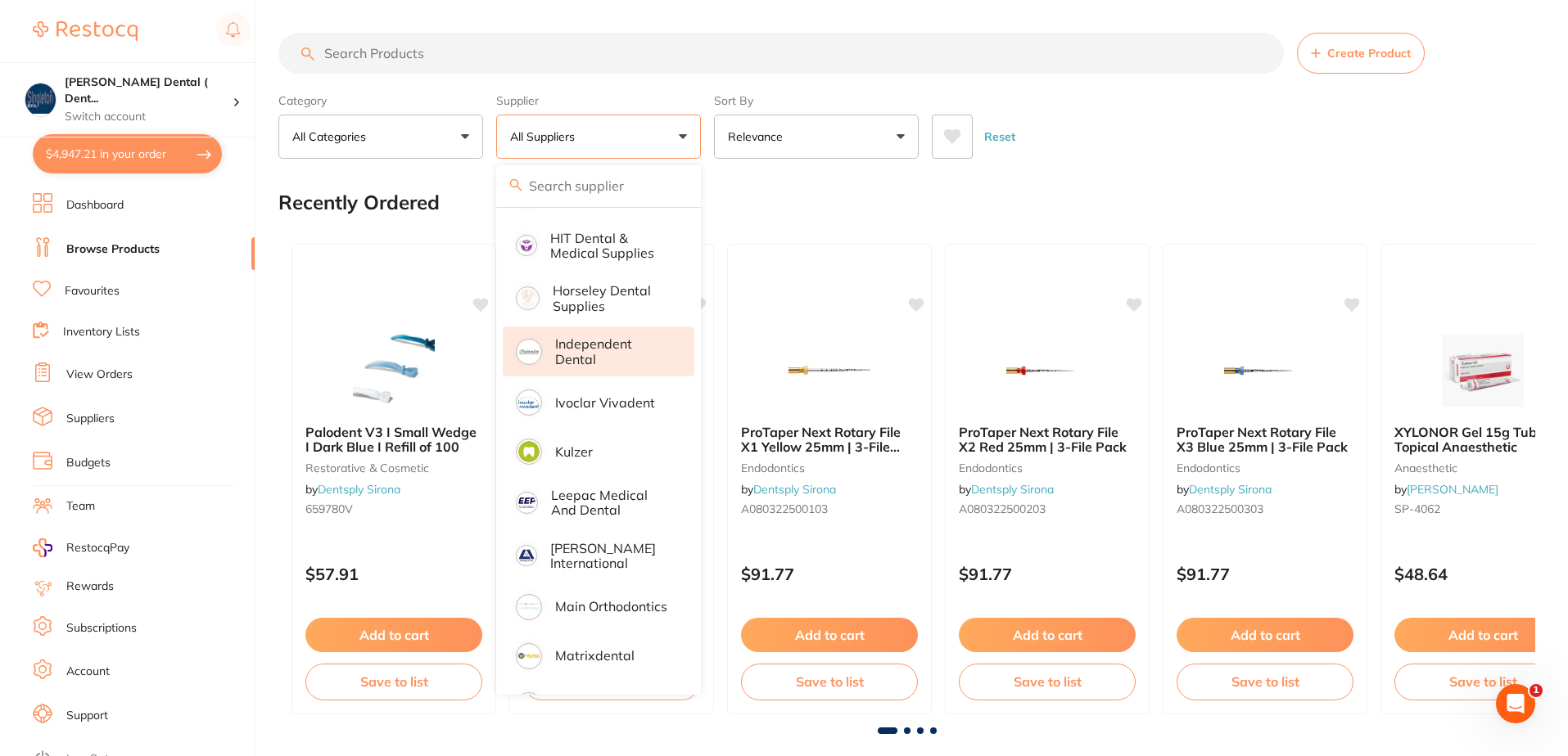
click at [574, 337] on p "Independent Dental" at bounding box center [613, 351] width 116 height 31
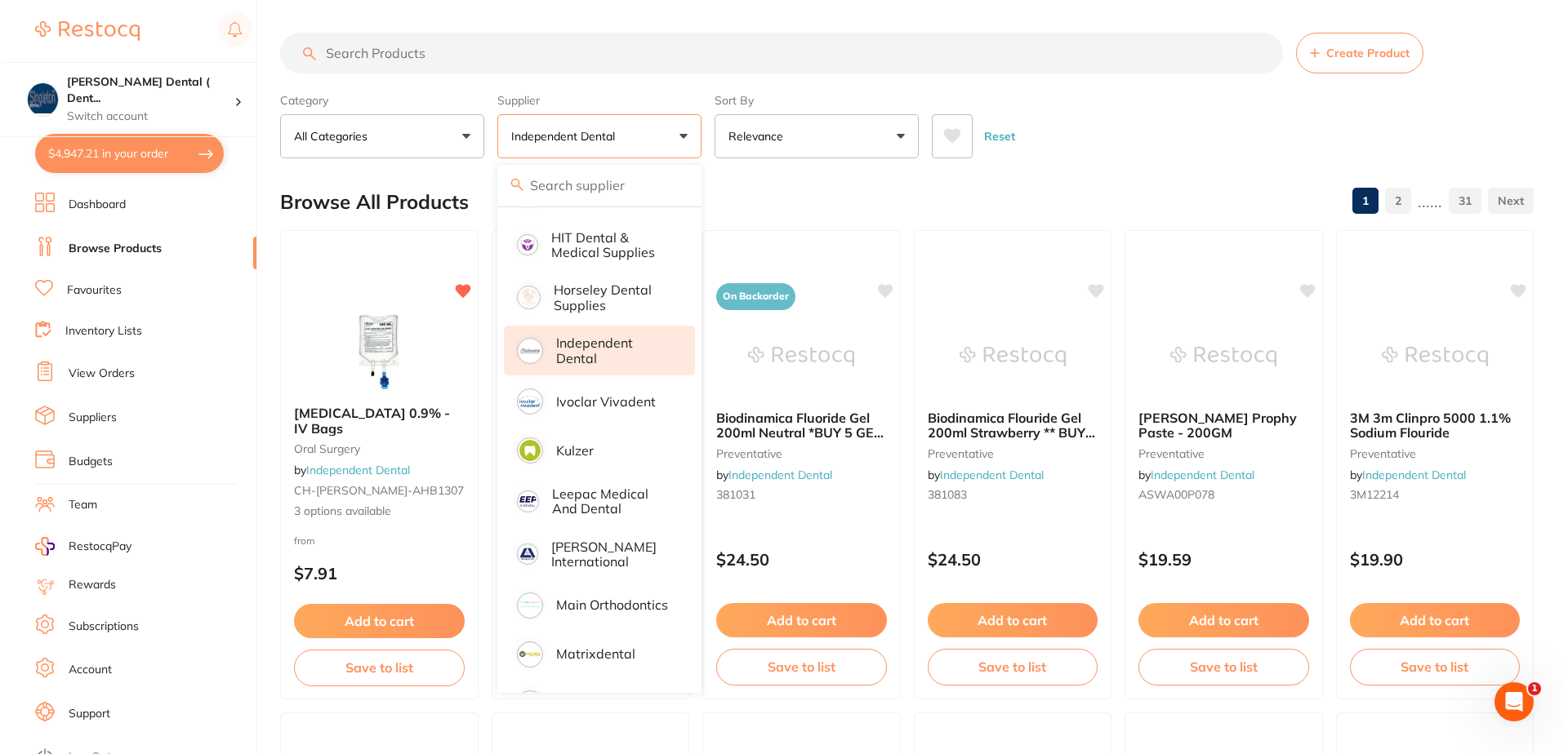
scroll to position [0, 0]
click at [372, 513] on span "3 options available" at bounding box center [376, 512] width 172 height 17
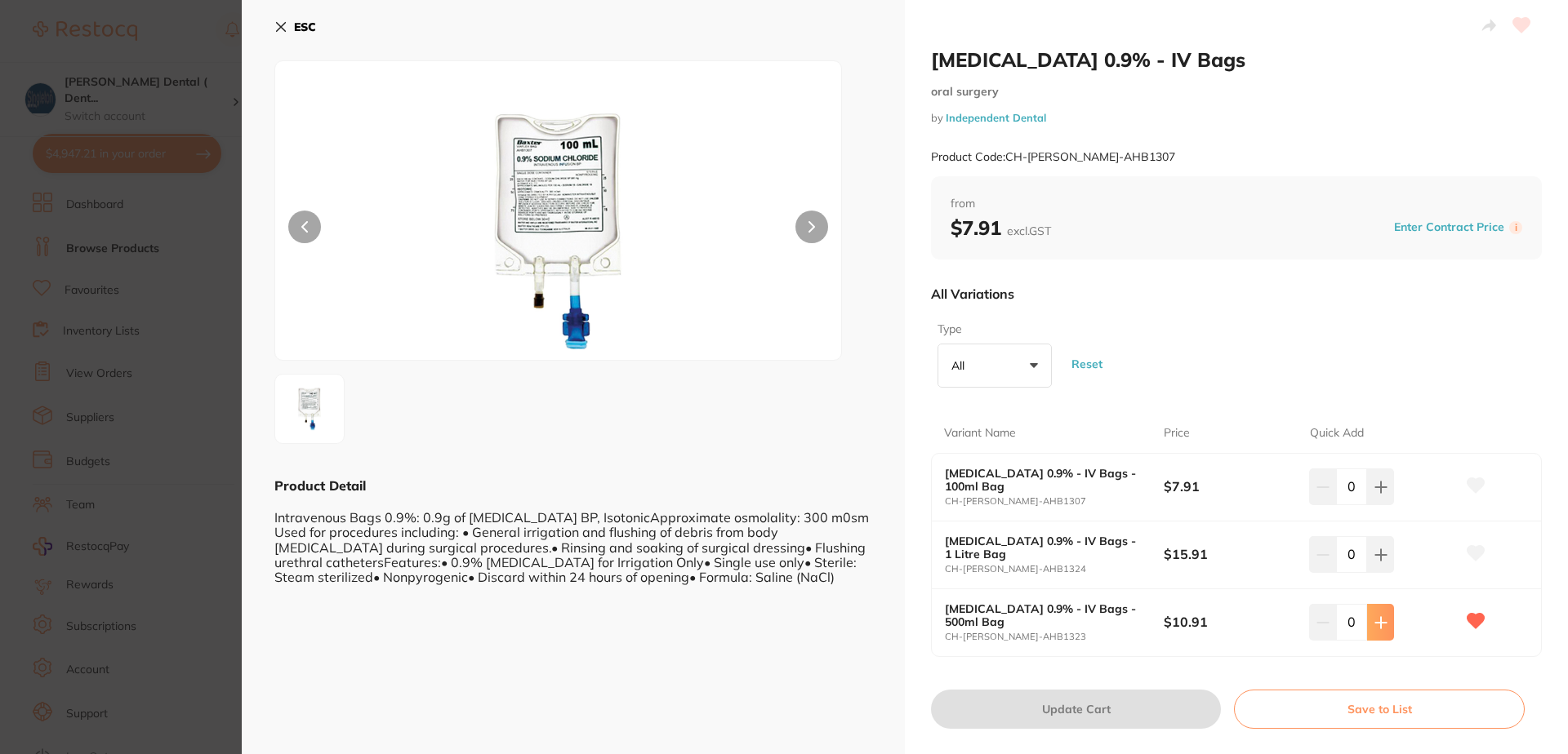
click at [1377, 621] on icon at bounding box center [1379, 622] width 11 height 11
type input "1"
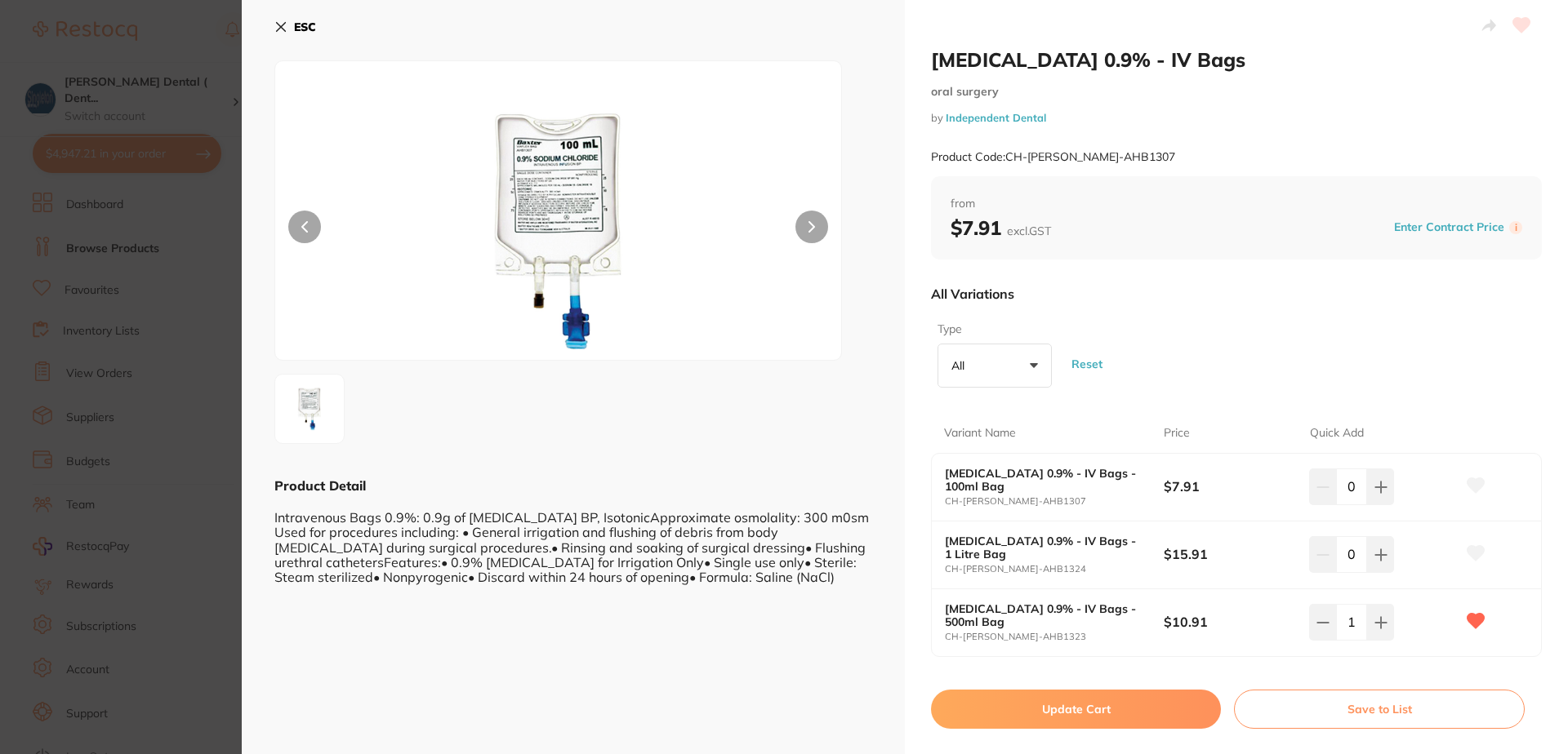
click at [1085, 708] on button "Update Cart" at bounding box center [1075, 710] width 290 height 39
checkbox input "false"
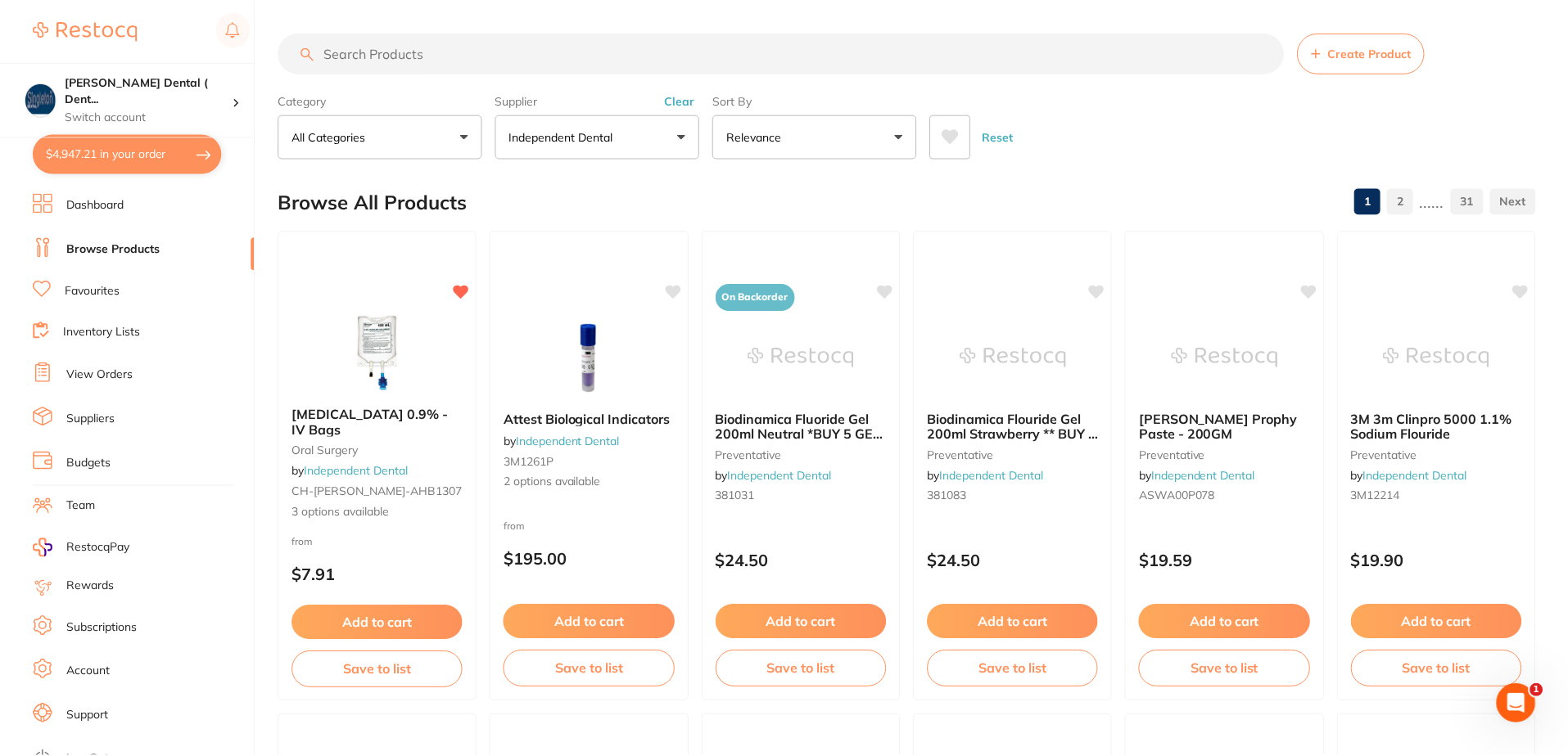
scroll to position [1, 0]
click at [167, 147] on button "$4,947.21 in your order" at bounding box center [127, 154] width 189 height 39
checkbox input "true"
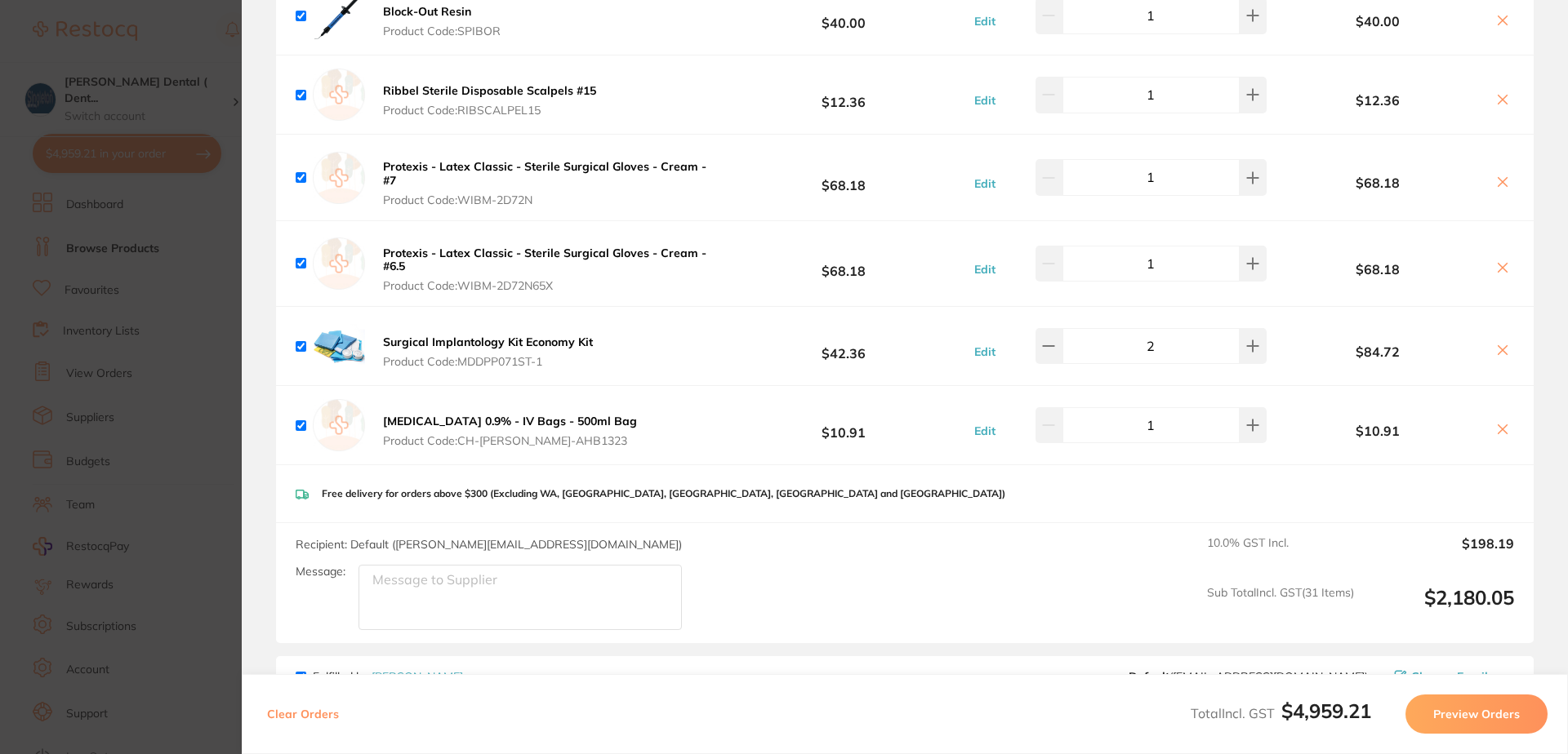
scroll to position [4981, 0]
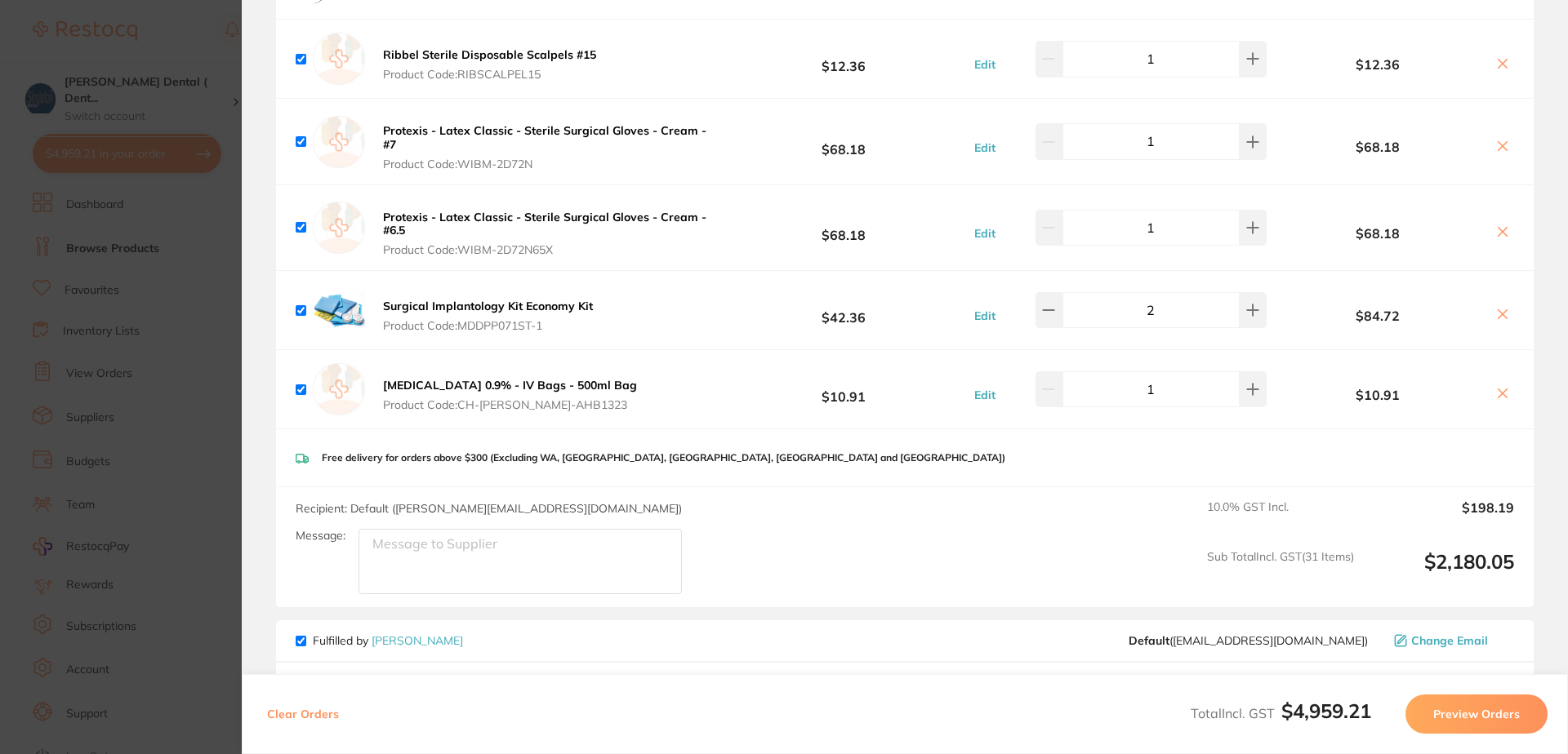
click at [1467, 714] on button "Preview Orders" at bounding box center [1476, 715] width 142 height 39
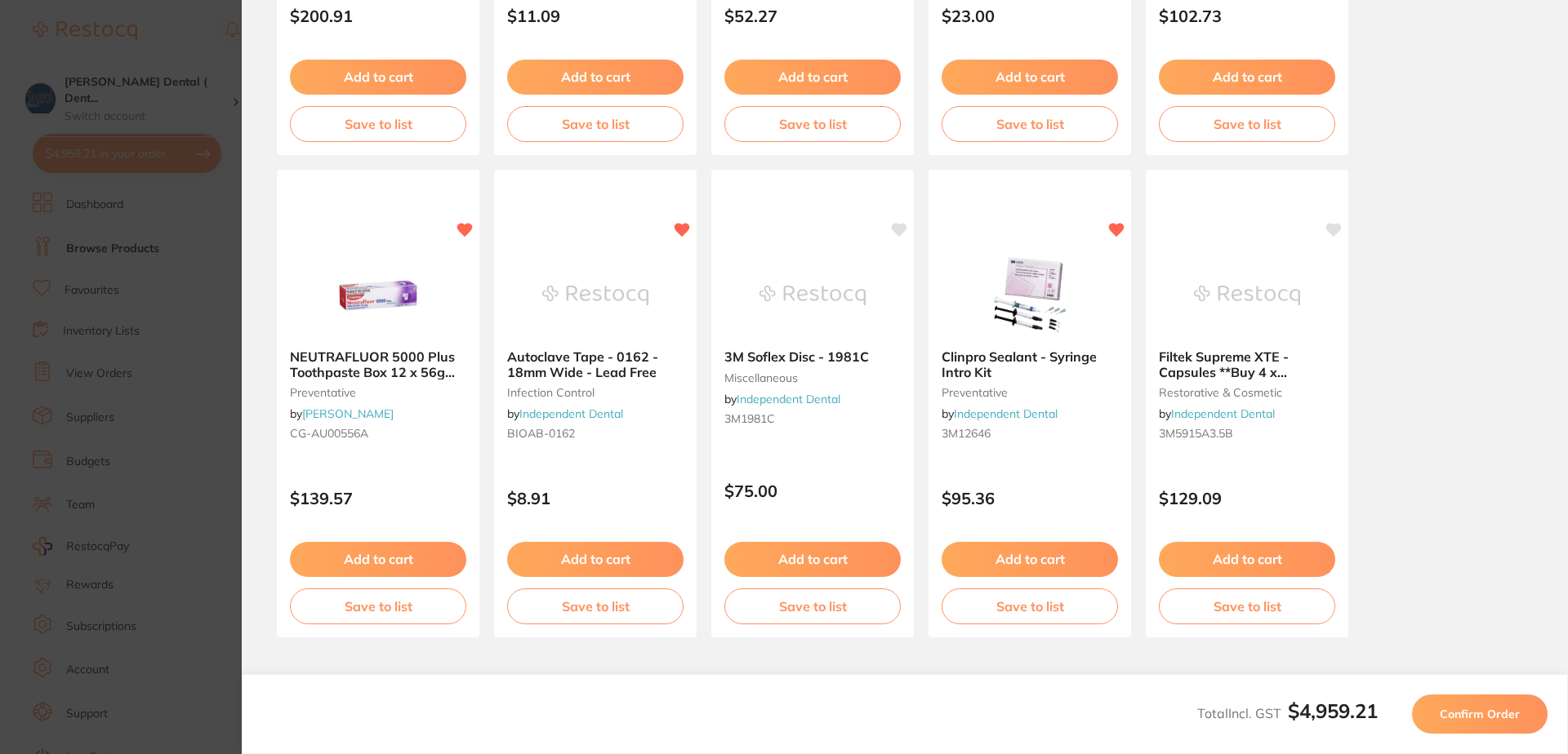
scroll to position [0, 0]
click at [1467, 714] on span "Confirm Order" at bounding box center [1480, 714] width 81 height 15
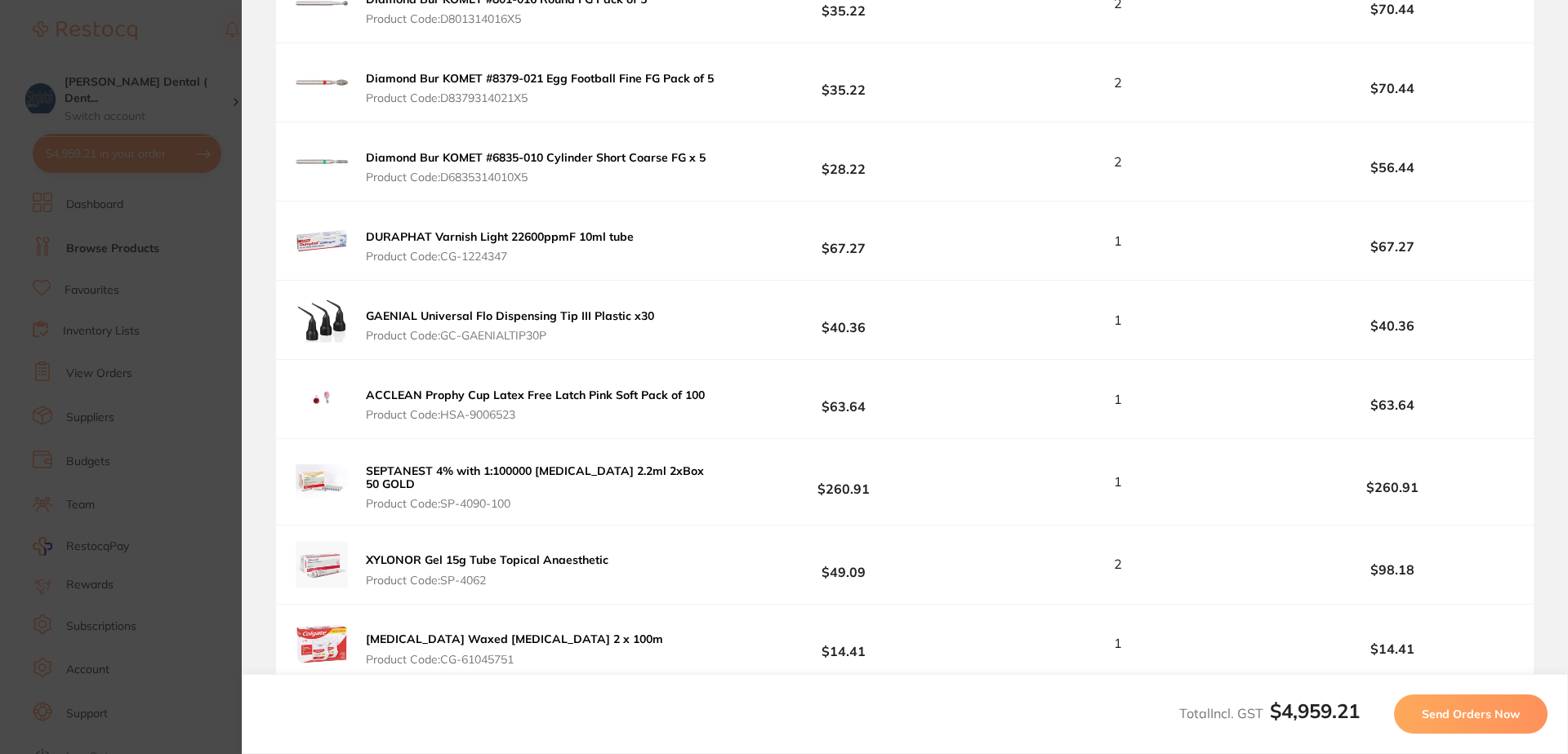
scroll to position [4980, 0]
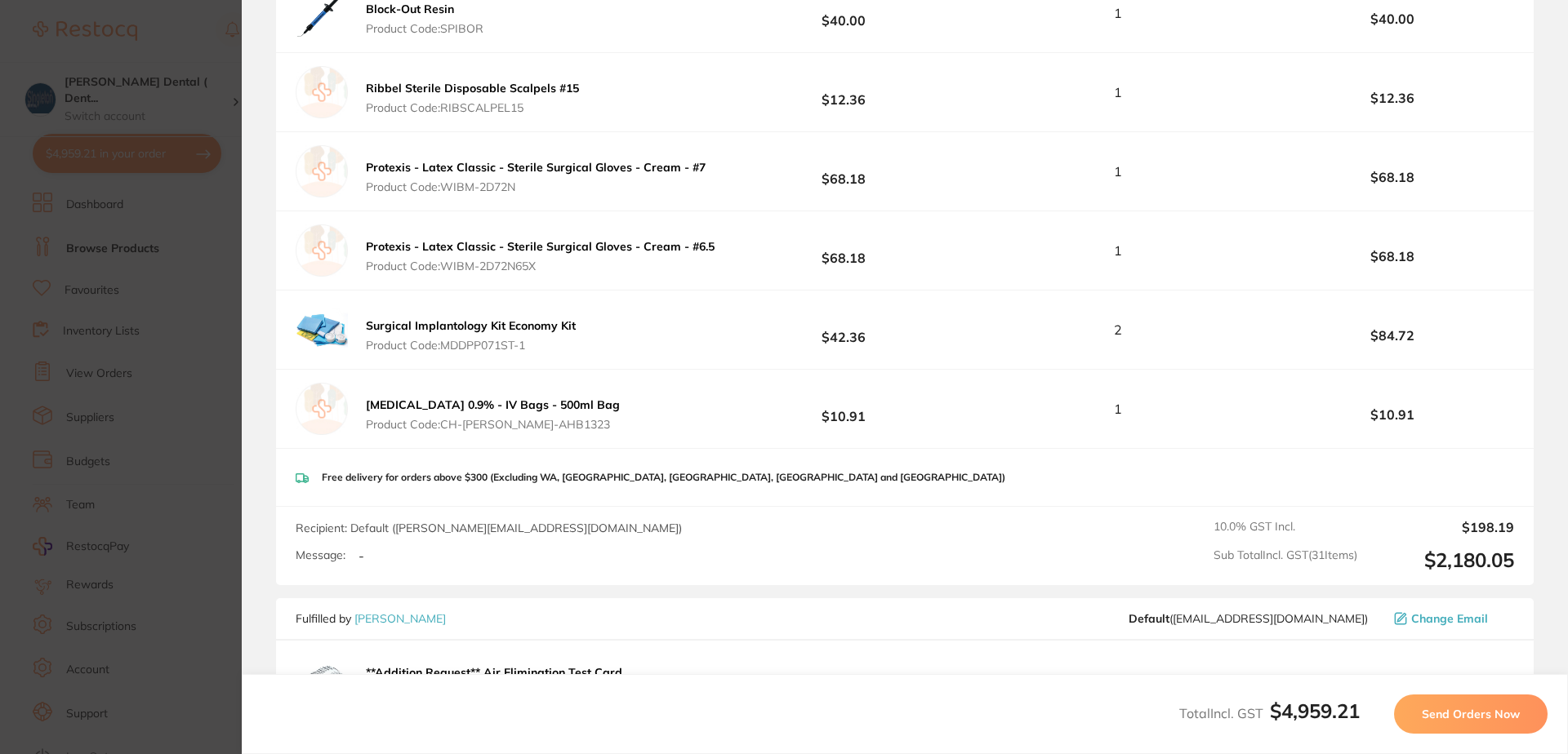
click at [1467, 714] on span "Send Orders Now" at bounding box center [1471, 714] width 98 height 15
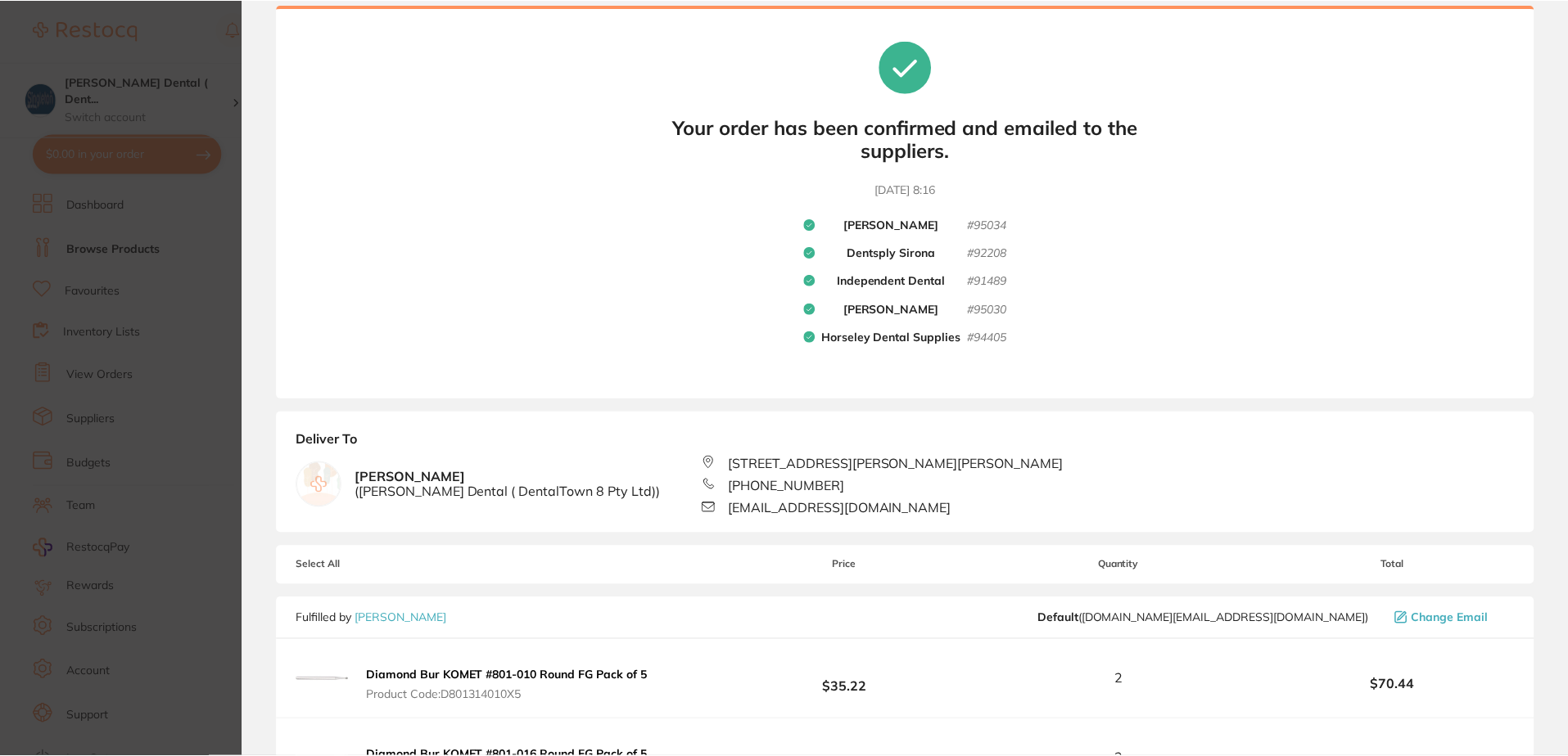
scroll to position [0, 0]
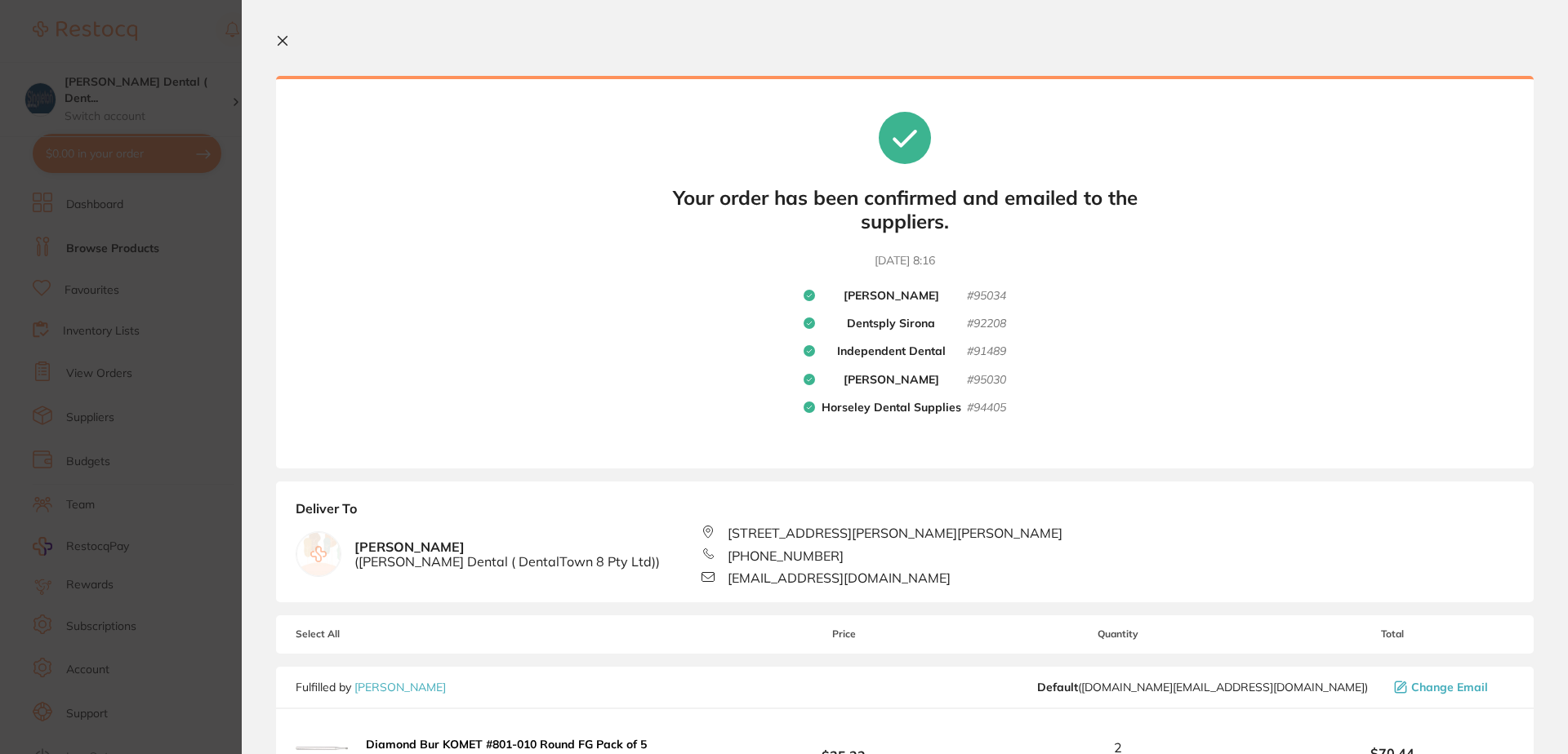
click at [281, 37] on icon at bounding box center [282, 40] width 13 height 13
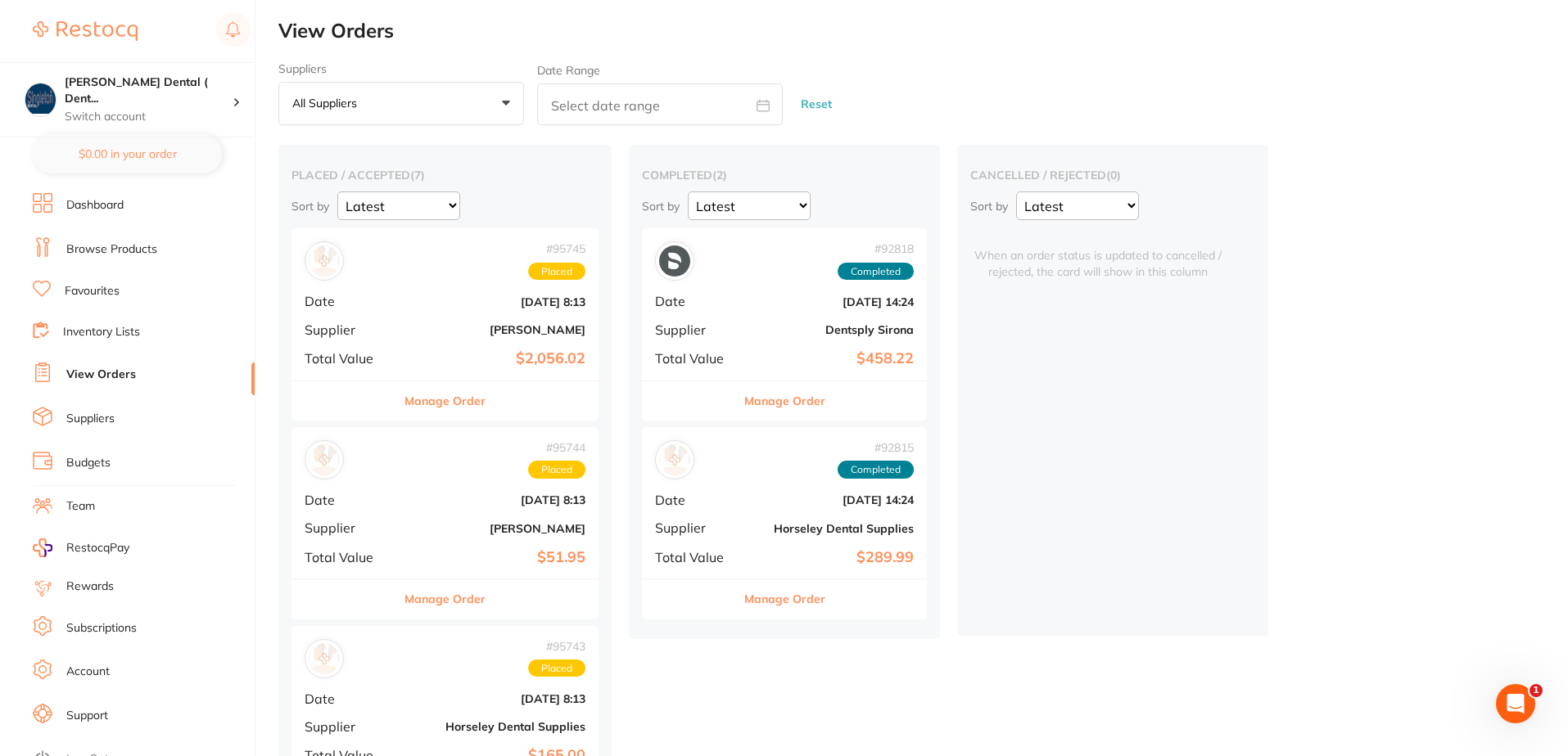
click at [109, 202] on link "Dashboard" at bounding box center [94, 205] width 57 height 17
